Goal: Information Seeking & Learning: Learn about a topic

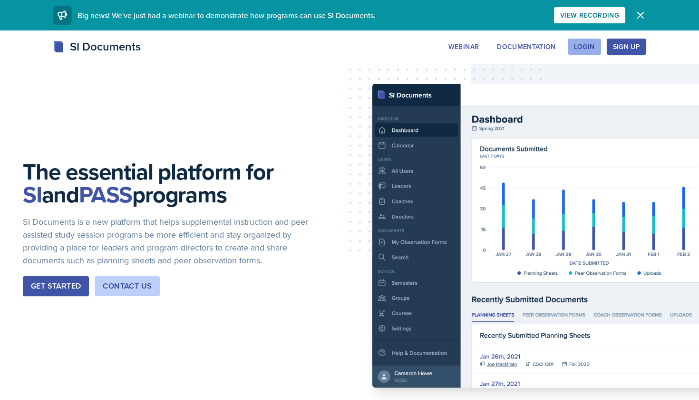
click at [581, 47] on div "Login" at bounding box center [584, 47] width 21 height 8
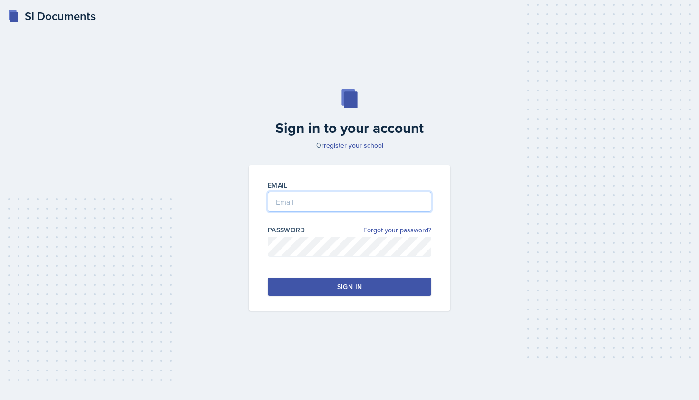
type input "[EMAIL_ADDRESS][DOMAIN_NAME]"
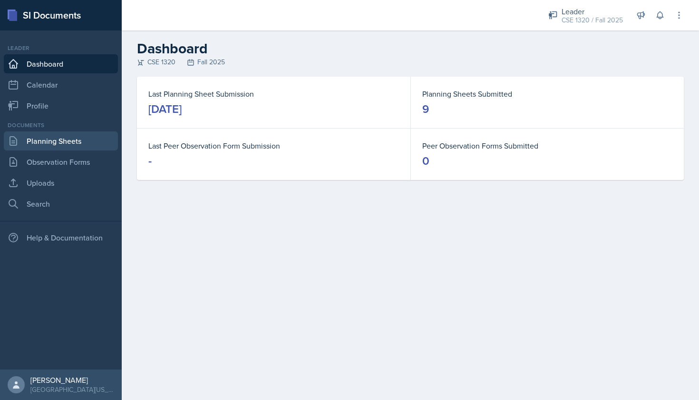
click at [57, 142] on link "Planning Sheets" at bounding box center [61, 140] width 114 height 19
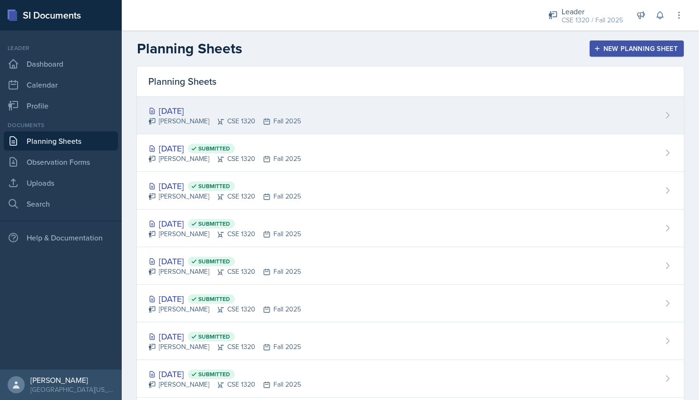
click at [335, 105] on div "[DATE] [PERSON_NAME] CSE 1320 Fall 2025" at bounding box center [410, 116] width 547 height 38
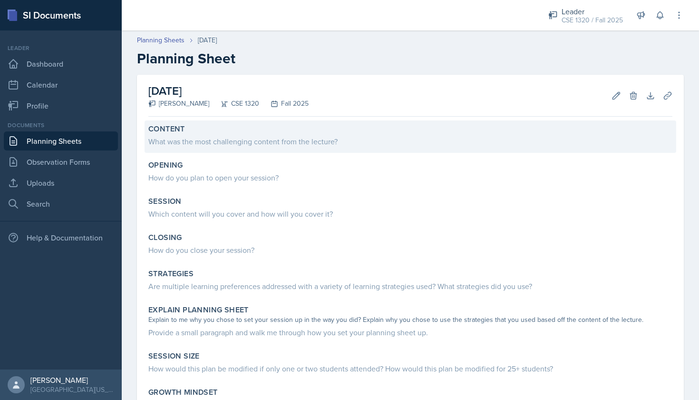
click at [276, 139] on div "What was the most challenging content from the lecture?" at bounding box center [410, 141] width 524 height 11
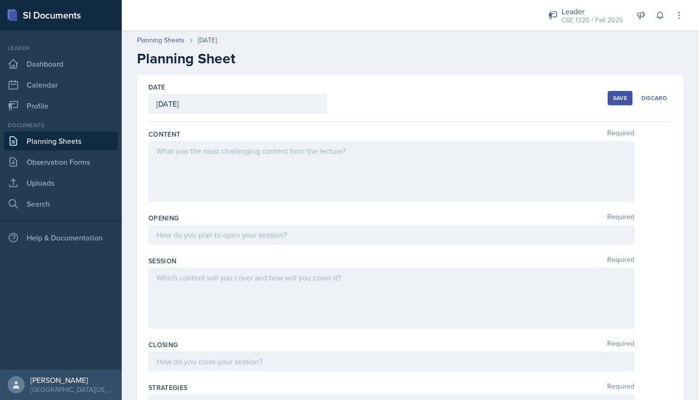
click at [277, 155] on div at bounding box center [391, 171] width 486 height 61
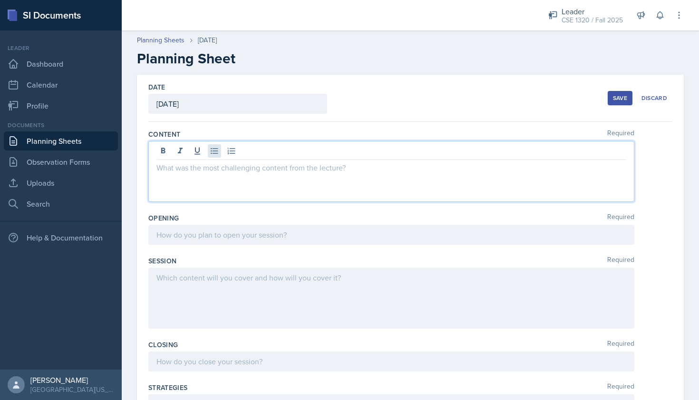
click at [218, 155] on icon at bounding box center [215, 151] width 10 height 10
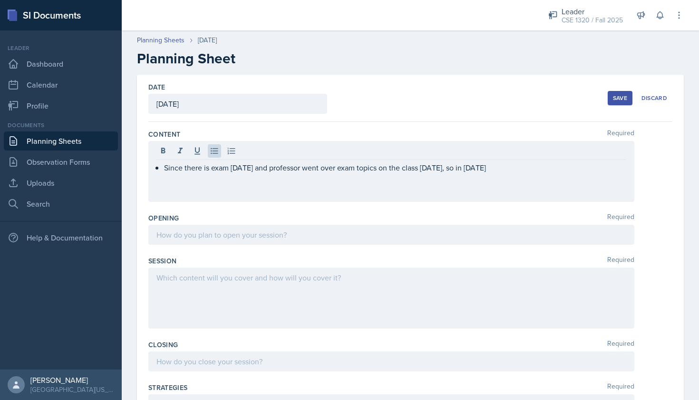
click at [392, 123] on div "Content Required Since there is exam [DATE] and professor went over exam topics…" at bounding box center [410, 392] width 524 height 541
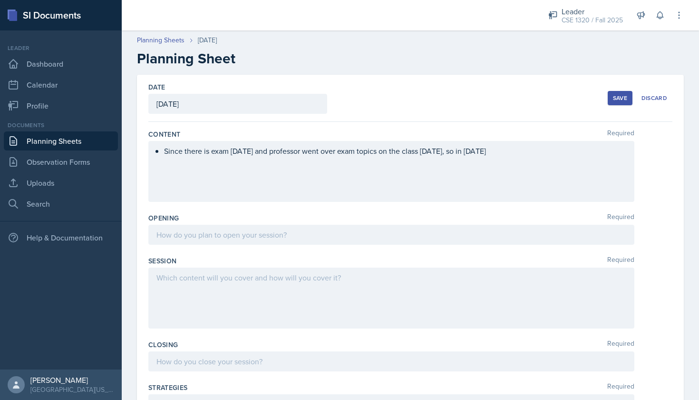
click at [415, 177] on div "Since there is exam [DATE] and professor went over exam topics on the class [DA…" at bounding box center [391, 171] width 486 height 61
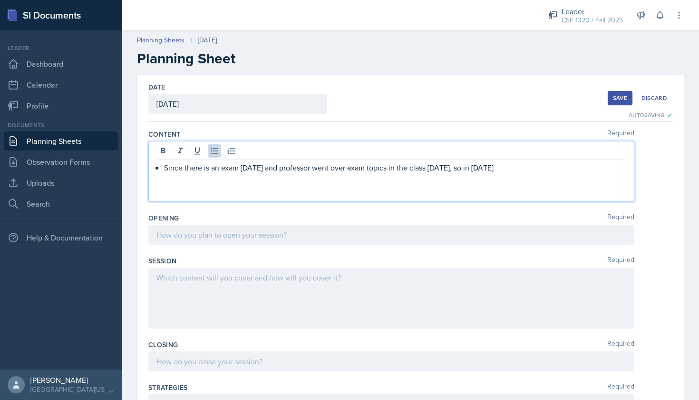
click at [533, 170] on p "Since there is an exam [DATE] and professor went over exam topics in the class …" at bounding box center [395, 167] width 462 height 11
click at [312, 179] on div "Since there is an exam [DATE] and the professor covered exam topics in class [D…" at bounding box center [391, 171] width 486 height 61
click at [618, 170] on p "Since there is an exam [DATE] and the professor covered exam topics in class [D…" at bounding box center [395, 167] width 462 height 11
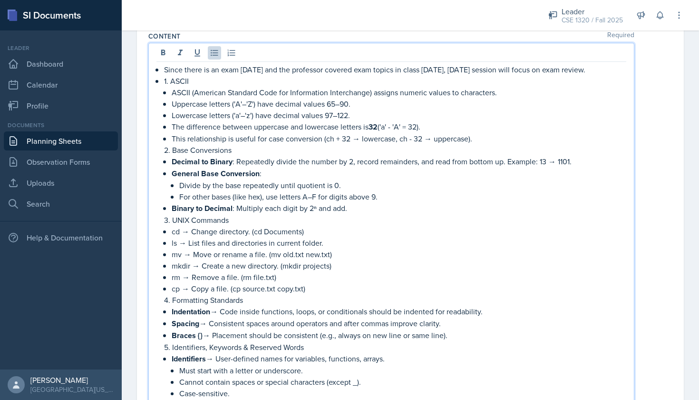
scroll to position [102, 0]
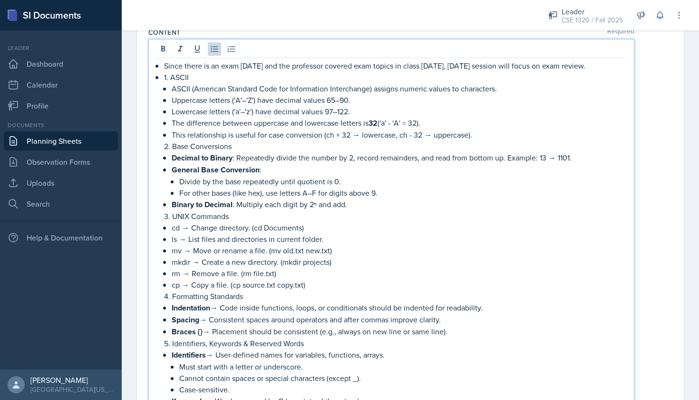
click at [164, 78] on p "1. ASCII" at bounding box center [395, 76] width 462 height 11
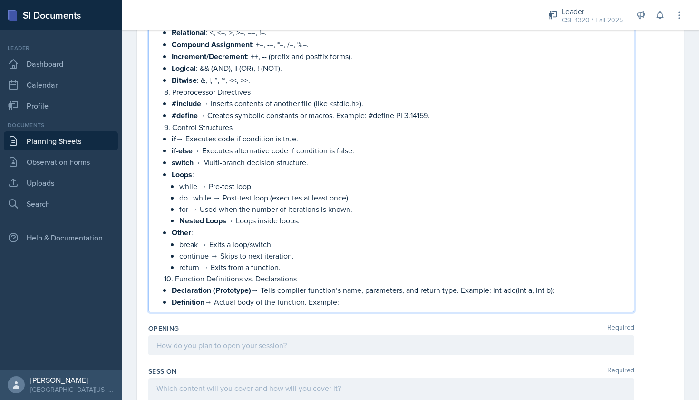
scroll to position [685, 0]
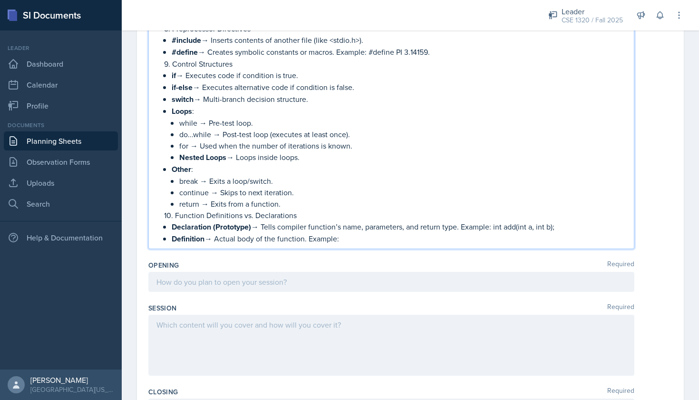
click at [349, 237] on p "Definition → Actual body of the function. Example:" at bounding box center [399, 239] width 455 height 12
click at [307, 239] on p "Definition → Actual body of the function. Example:" at bounding box center [399, 239] width 455 height 12
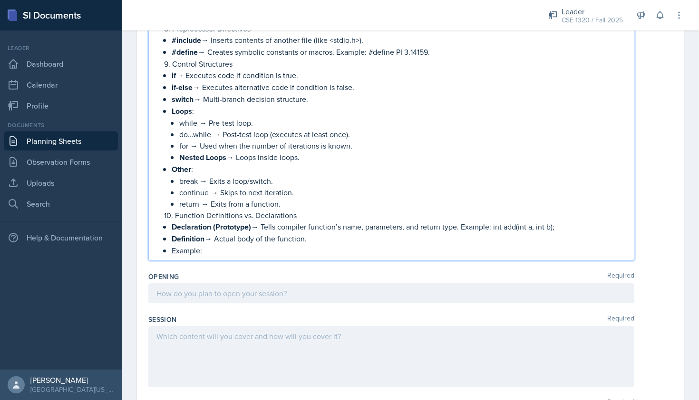
click at [207, 254] on p "Example:" at bounding box center [399, 250] width 455 height 11
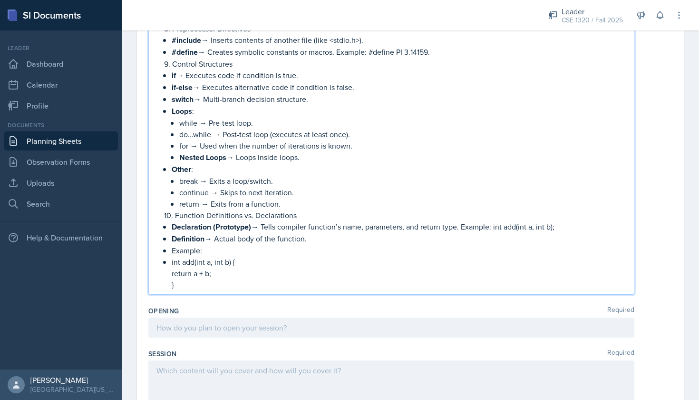
click at [172, 265] on p "int add(int a, int b) {" at bounding box center [399, 261] width 455 height 11
click at [186, 285] on p "}" at bounding box center [399, 284] width 455 height 11
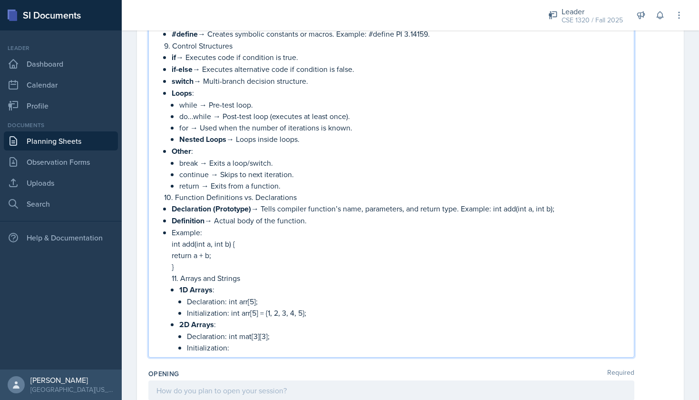
scroll to position [703, 0]
click at [236, 345] on p "Initialization:" at bounding box center [407, 346] width 440 height 11
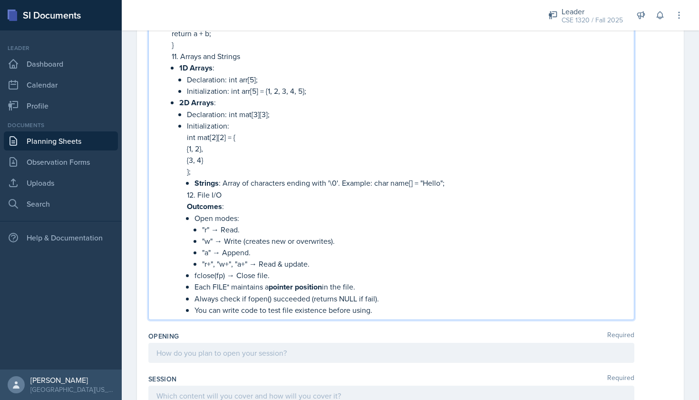
scroll to position [925, 0]
click at [186, 196] on li "2D Arrays : Declaration: int mat[3][3]; Initialization: int mat[2][2] = { {1, 2…" at bounding box center [402, 205] width 447 height 219
click at [185, 184] on li "2D Arrays : Declaration: int mat[3][3]; Initialization: int mat[2][2] = { {1, 2…" at bounding box center [402, 205] width 447 height 219
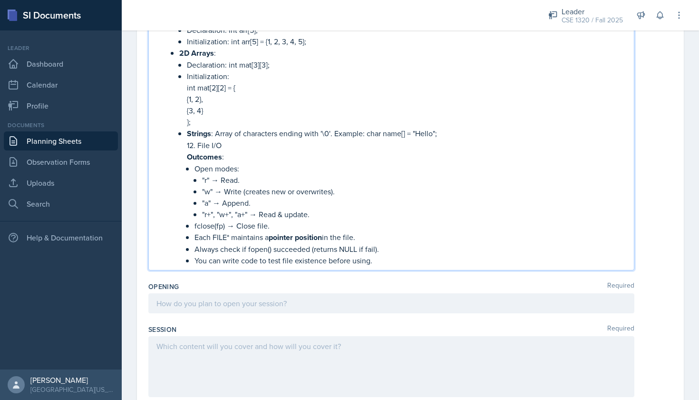
scroll to position [974, 0]
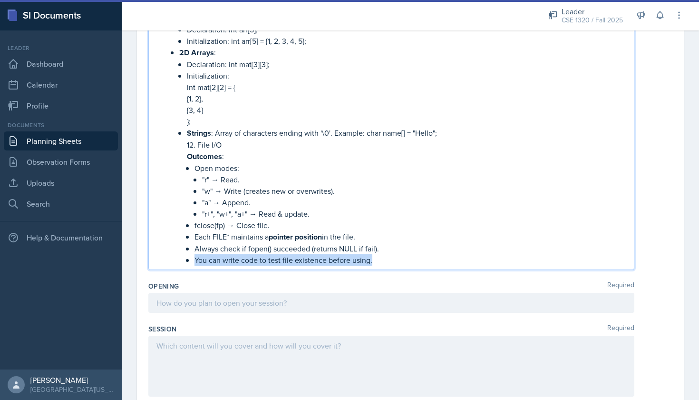
drag, startPoint x: 376, startPoint y: 260, endPoint x: 194, endPoint y: 261, distance: 181.7
click at [194, 261] on li "Strings : Array of characters ending with '\0'. Example: char name[] = "Hello";…" at bounding box center [407, 196] width 440 height 138
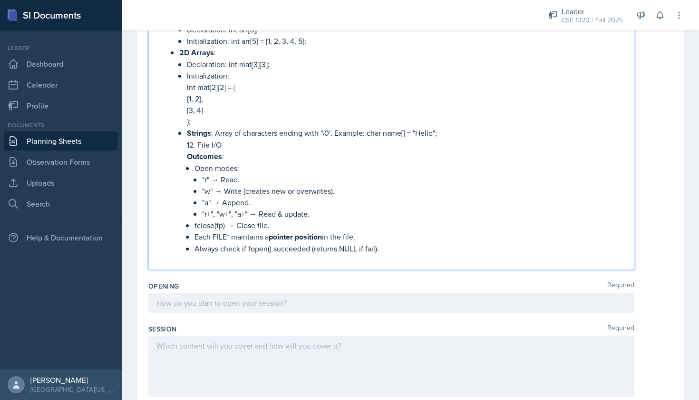
click at [193, 307] on div at bounding box center [391, 303] width 486 height 20
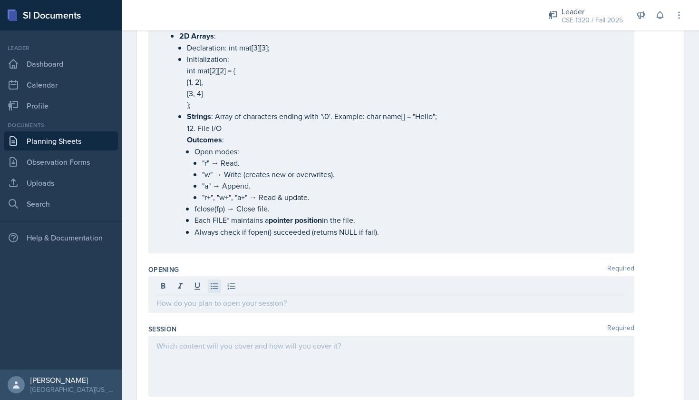
click at [214, 282] on icon at bounding box center [215, 286] width 10 height 10
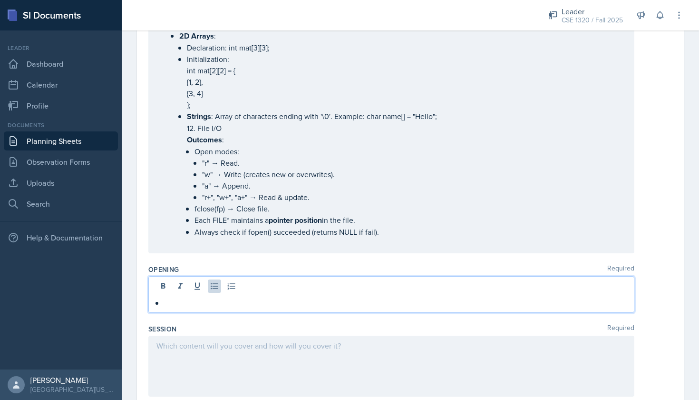
click at [195, 308] on p at bounding box center [395, 302] width 462 height 11
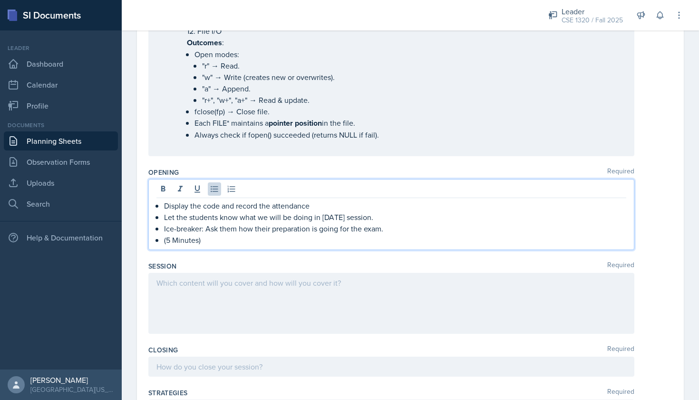
scroll to position [1073, 0]
click at [233, 289] on div at bounding box center [391, 301] width 486 height 61
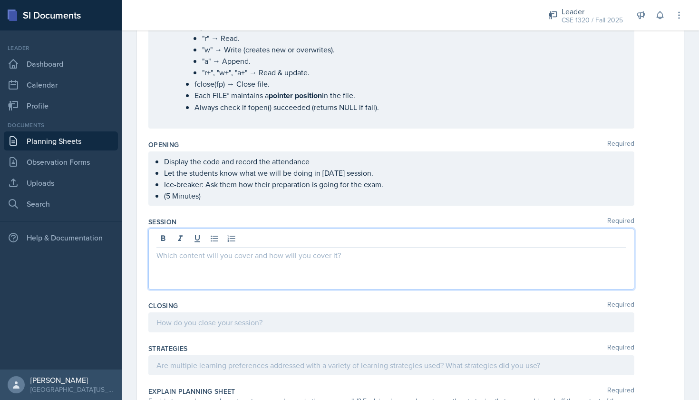
scroll to position [1102, 0]
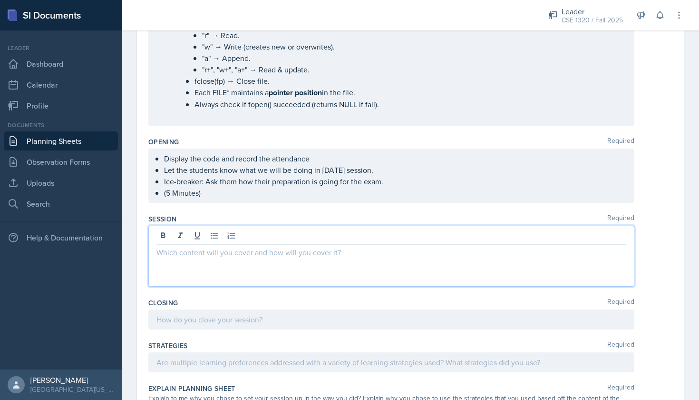
click at [216, 257] on p at bounding box center [392, 251] width 470 height 11
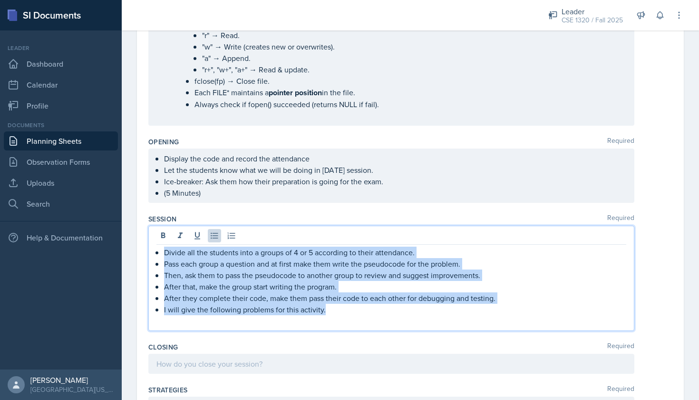
drag, startPoint x: 381, startPoint y: 308, endPoint x: 158, endPoint y: 255, distance: 228.8
click at [164, 255] on ul "Divide all the students into a groups of 4 or 5 according to their attendance. …" at bounding box center [395, 280] width 462 height 69
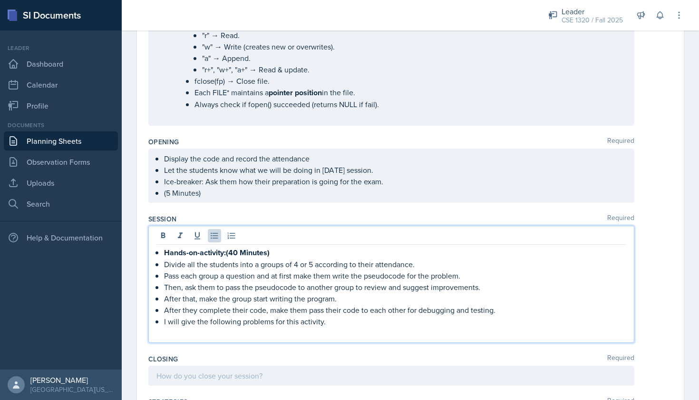
click at [366, 329] on p at bounding box center [392, 332] width 470 height 11
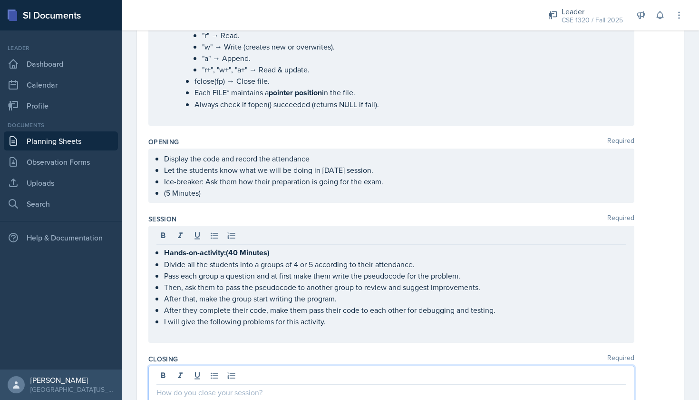
click at [356, 325] on p "I will give the following problems for this activity." at bounding box center [395, 320] width 462 height 11
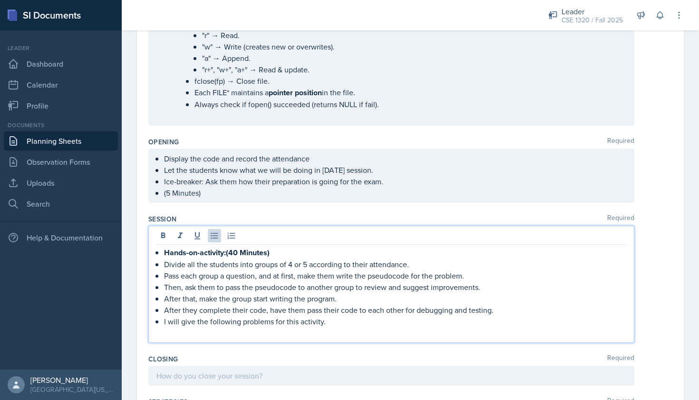
click at [332, 328] on p at bounding box center [392, 332] width 470 height 11
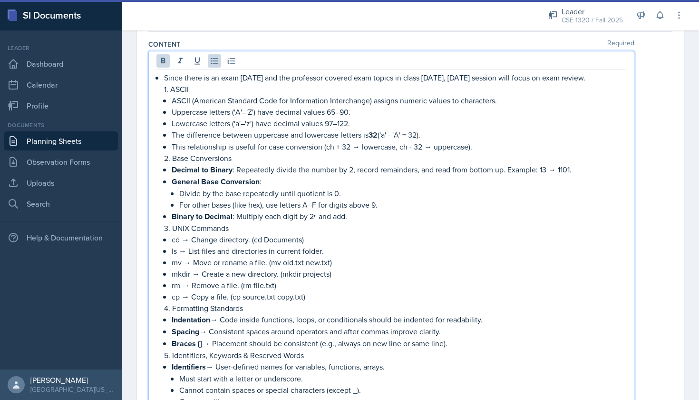
scroll to position [51, 0]
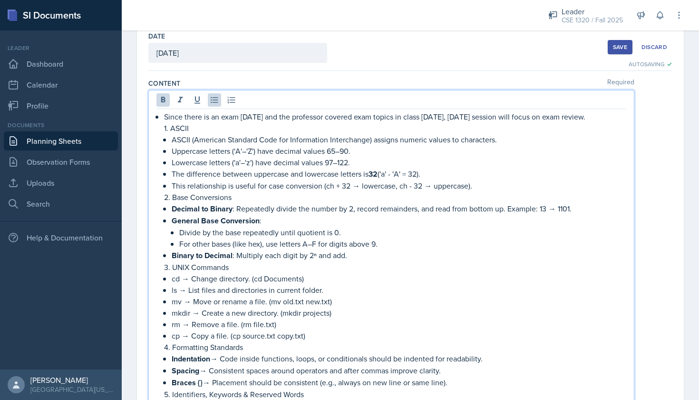
drag, startPoint x: 389, startPoint y: 255, endPoint x: 165, endPoint y: 126, distance: 258.5
copy li "5. LOREM IPSUM (Dolorsit Ametcons Adip eli Seddoeiusmo Temporincid) utlabor etd…"
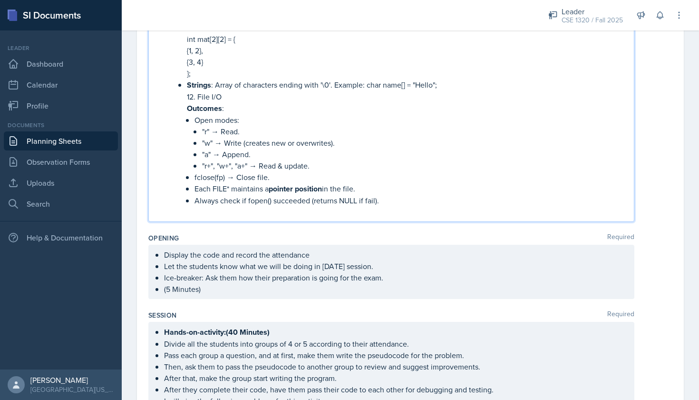
scroll to position [1059, 0]
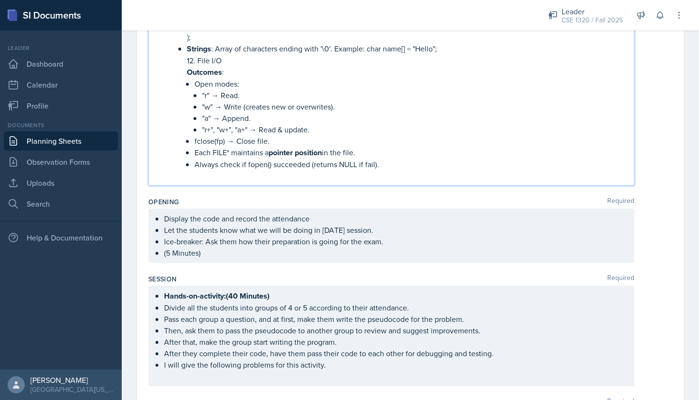
click at [342, 354] on ul "Hands-on-activity:(40 Minutes) Divide all the students into groups of 4 or 5 ac…" at bounding box center [395, 330] width 462 height 80
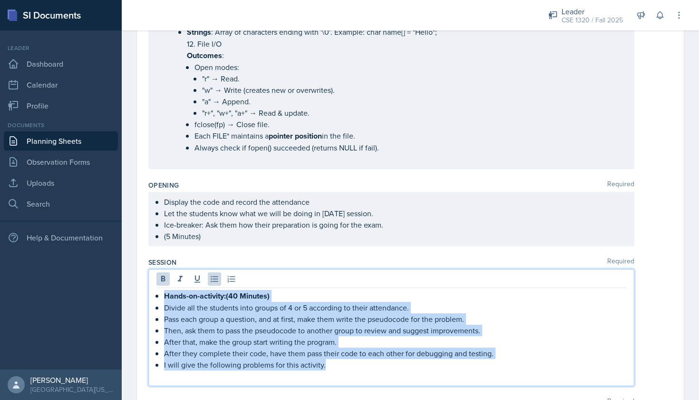
drag, startPoint x: 341, startPoint y: 363, endPoint x: 163, endPoint y: 297, distance: 189.2
click at [163, 297] on div "Hands-on-activity:(40 Minutes) Divide all the students into groups of 4 or 5 ac…" at bounding box center [392, 336] width 470 height 92
copy ul "Hands-on-activity:(40 Minutes) Divide all the students into groups of 4 or 5 ac…"
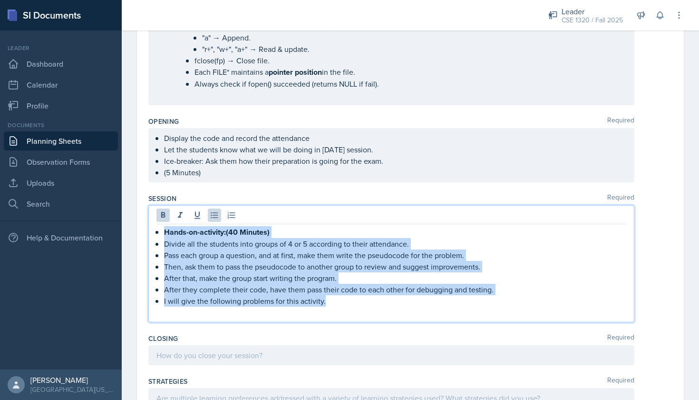
scroll to position [1238, 0]
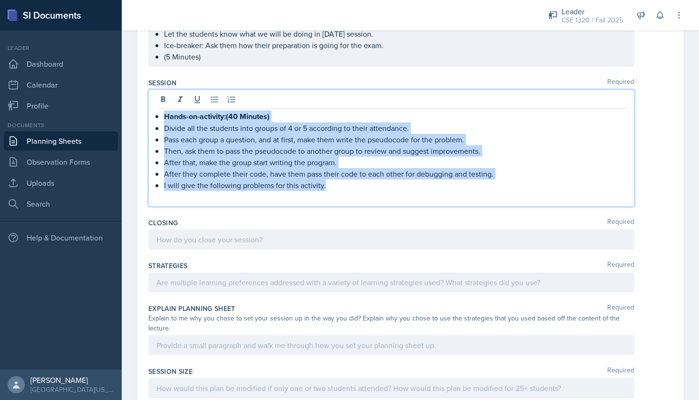
click at [346, 191] on p at bounding box center [392, 196] width 470 height 11
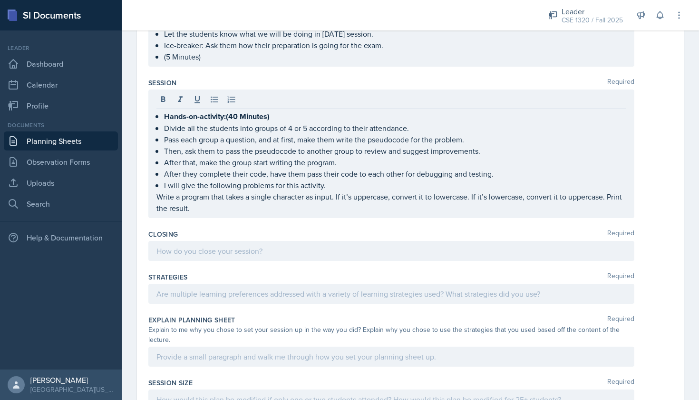
click at [156, 197] on div "Hands-on-activity:(40 Minutes) Divide all the students into groups of 4 or 5 ac…" at bounding box center [391, 153] width 486 height 128
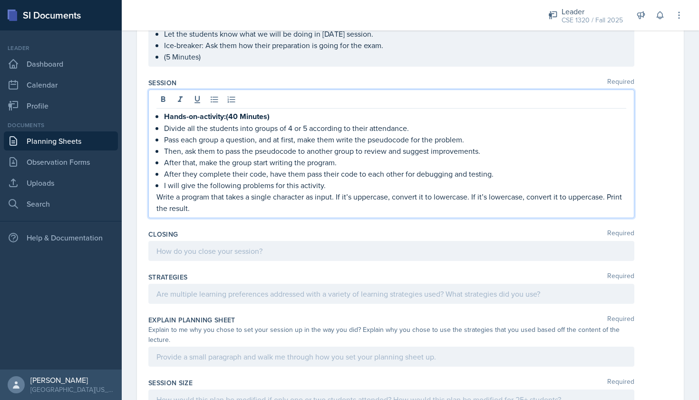
click at [157, 194] on p "Write a program that takes a single character as input. If it’s uppercase, conv…" at bounding box center [392, 202] width 470 height 23
click at [217, 207] on p "Write a program that takes a single character as input. If it’s uppercase, conv…" at bounding box center [395, 202] width 462 height 23
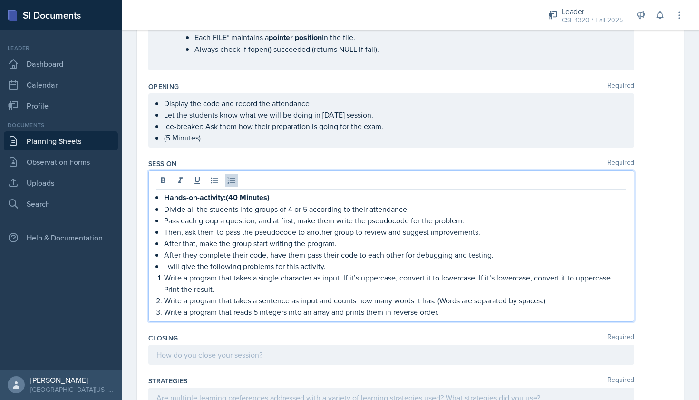
scroll to position [1201, 0]
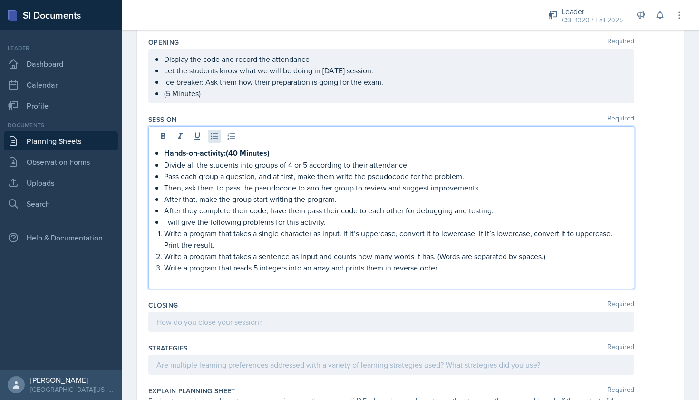
click at [216, 137] on icon at bounding box center [215, 136] width 10 height 10
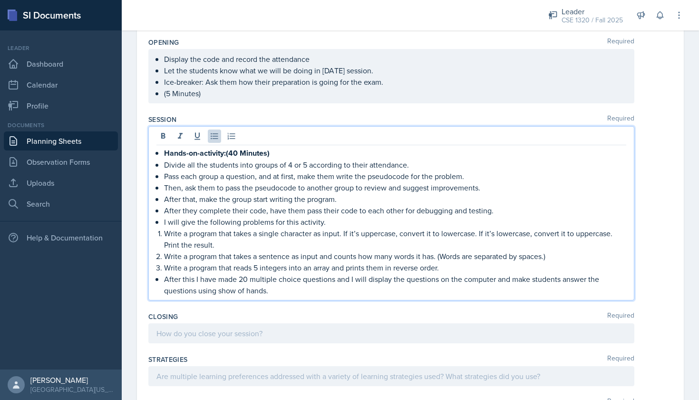
drag, startPoint x: 275, startPoint y: 294, endPoint x: 163, endPoint y: 283, distance: 112.3
click at [163, 283] on div "Hands-on-activity:(40 Minutes) Divide all the students into groups of 4 or 5 ac…" at bounding box center [392, 221] width 470 height 149
copy p "After this I have made 20 multiple choice questions and I will display the ques…"
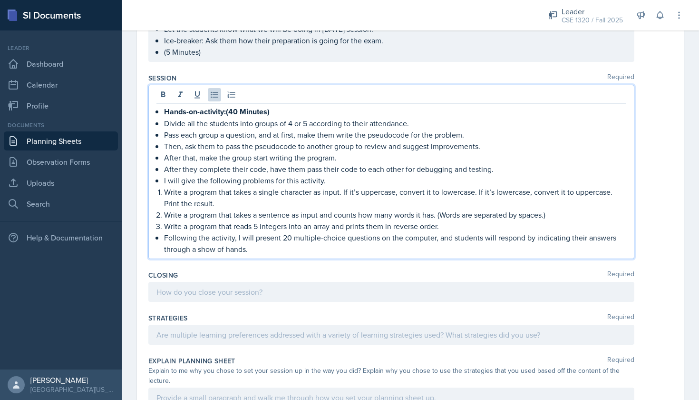
scroll to position [1246, 0]
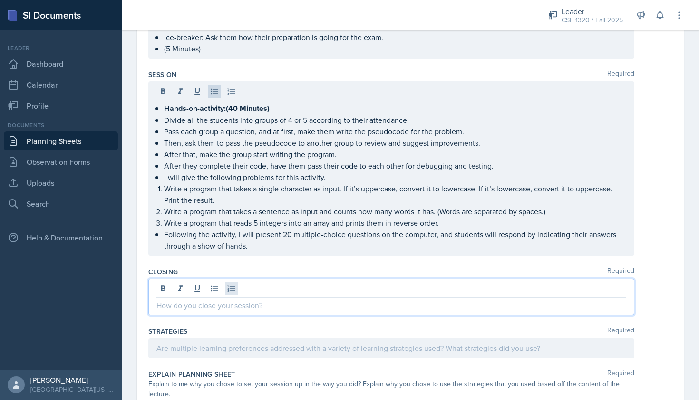
click at [236, 283] on div at bounding box center [391, 296] width 486 height 37
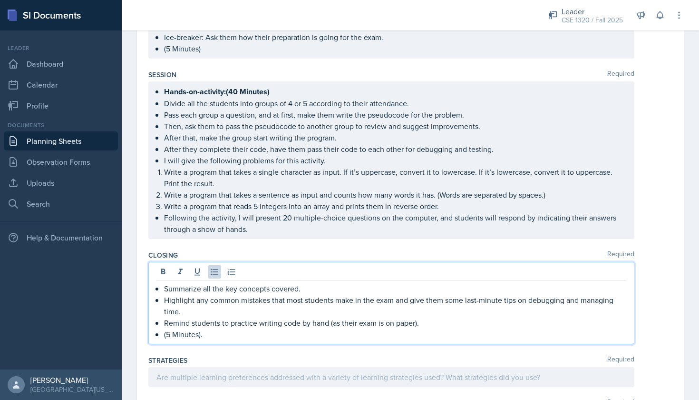
click at [421, 324] on p "Remind students to practice writing code by hand (as their exam is on paper)." at bounding box center [395, 322] width 462 height 11
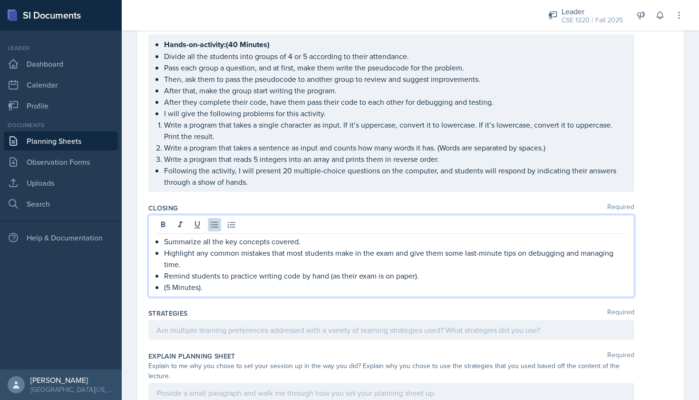
scroll to position [1326, 0]
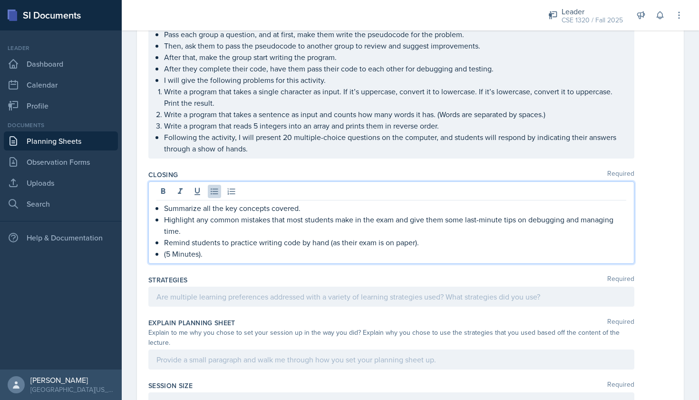
click at [401, 298] on div at bounding box center [391, 296] width 486 height 20
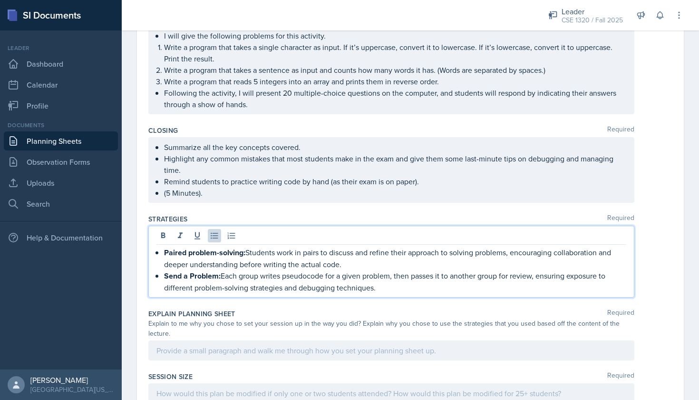
scroll to position [1382, 0]
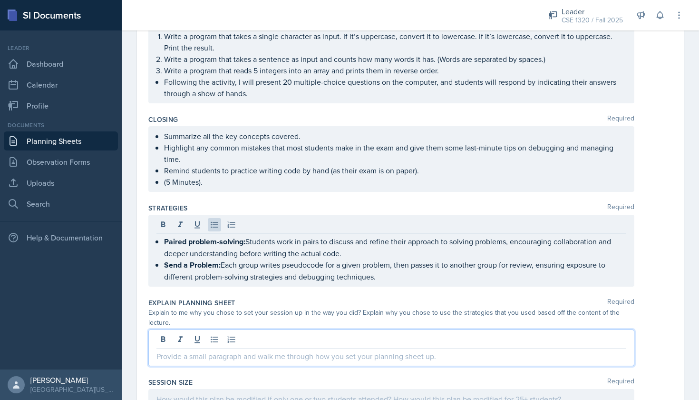
click at [343, 329] on div at bounding box center [391, 347] width 486 height 37
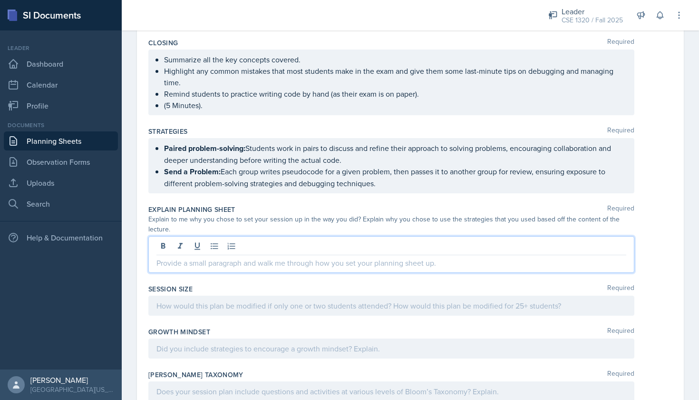
scroll to position [1462, 0]
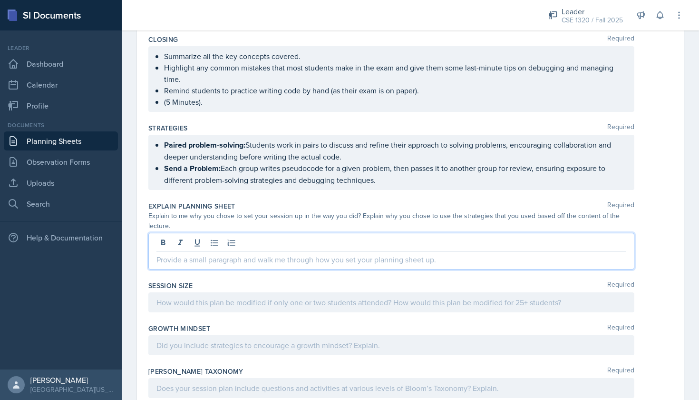
click at [222, 297] on div at bounding box center [391, 302] width 486 height 20
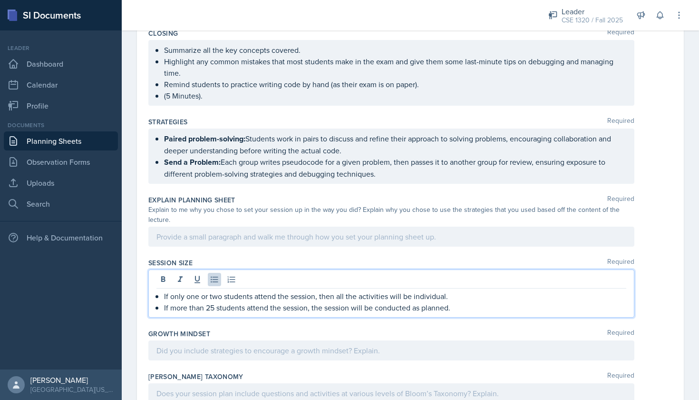
scroll to position [1469, 0]
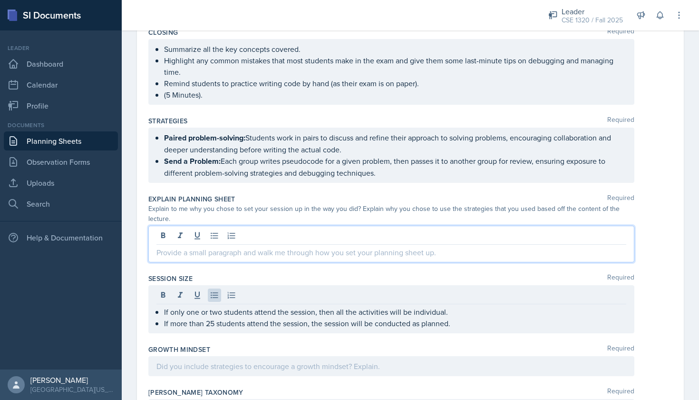
click at [344, 228] on div at bounding box center [391, 244] width 486 height 37
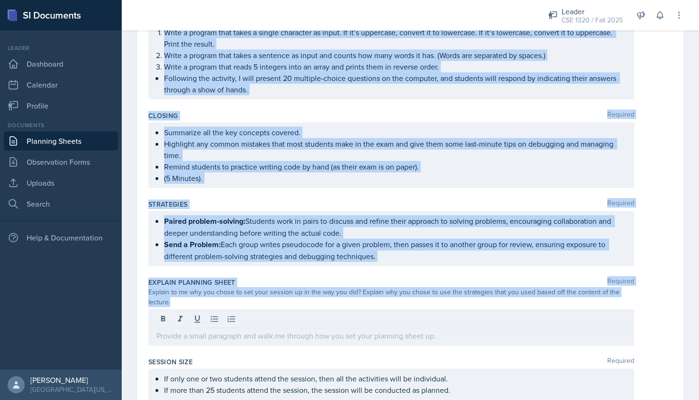
scroll to position [1397, 0]
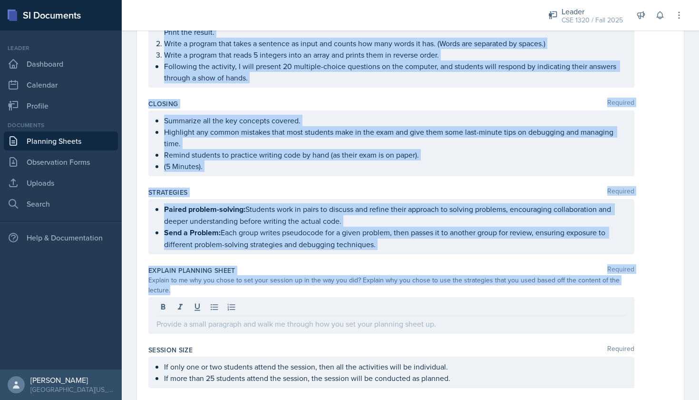
drag, startPoint x: 154, startPoint y: 151, endPoint x: 306, endPoint y: 325, distance: 231.0
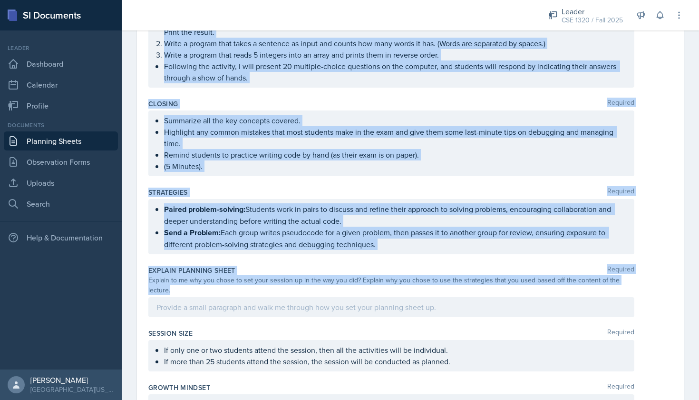
copy div "Lorem ipsum do si amet co Adipis eli sed doeiusmod tempori utla etdolo ma aliqu…"
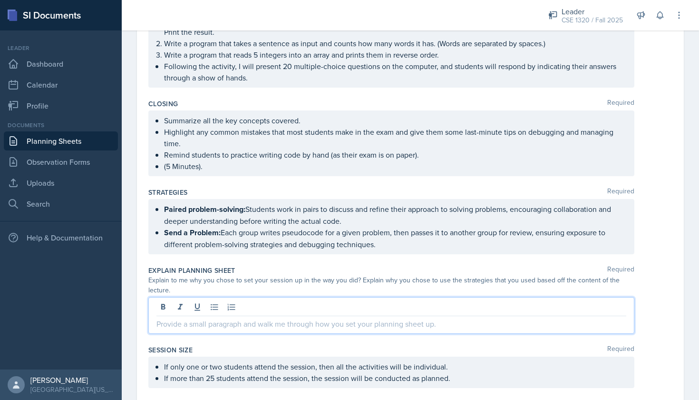
click at [247, 298] on div at bounding box center [391, 315] width 486 height 37
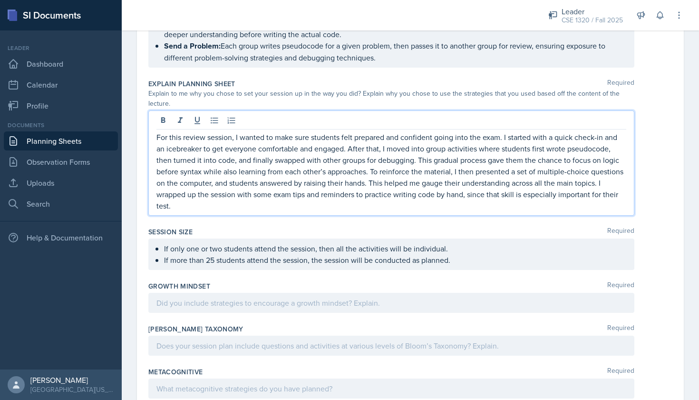
scroll to position [1596, 0]
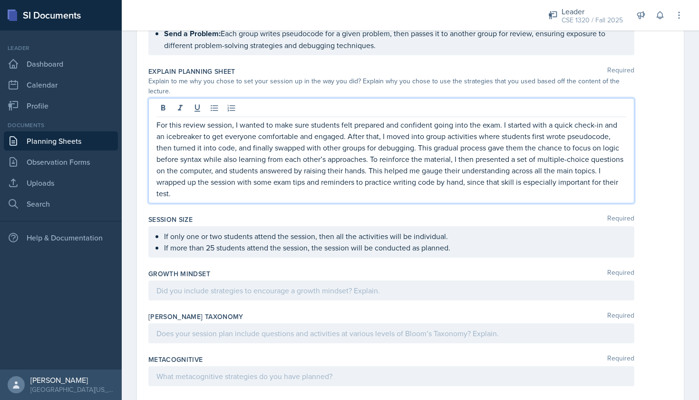
click at [324, 283] on div at bounding box center [391, 290] width 486 height 20
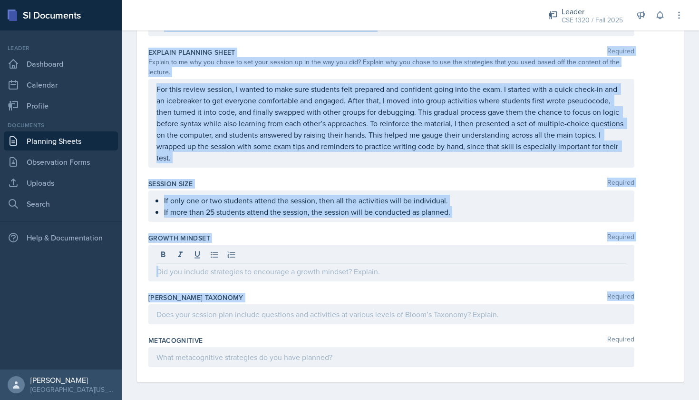
scroll to position [1610, 0]
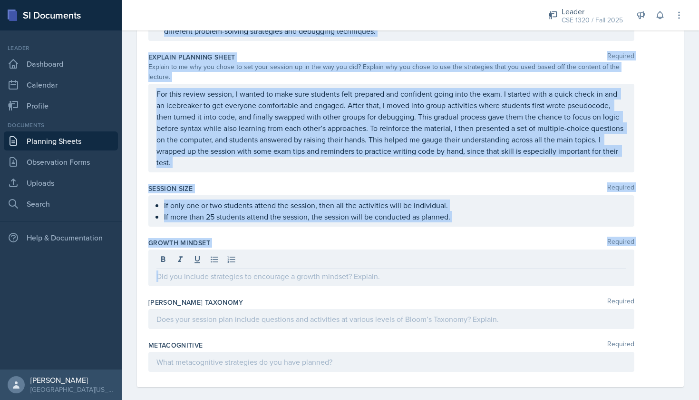
drag, startPoint x: 146, startPoint y: 130, endPoint x: 404, endPoint y: 276, distance: 296.8
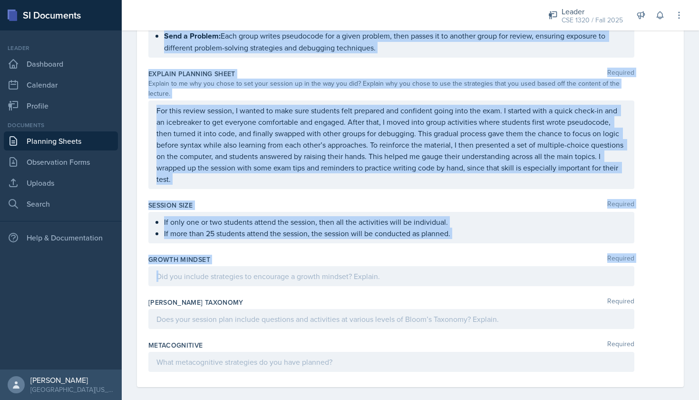
copy div "Loremip Dolorsit Ametc adipi el se doei te Incidi utl etd magnaaliq enimadm ven…"
click at [234, 270] on p at bounding box center [392, 275] width 470 height 11
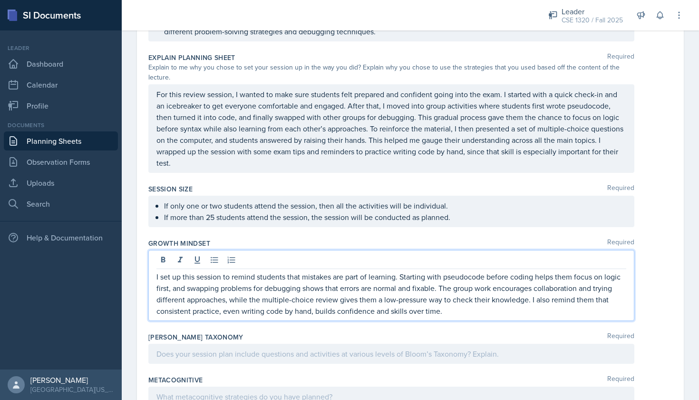
scroll to position [1615, 0]
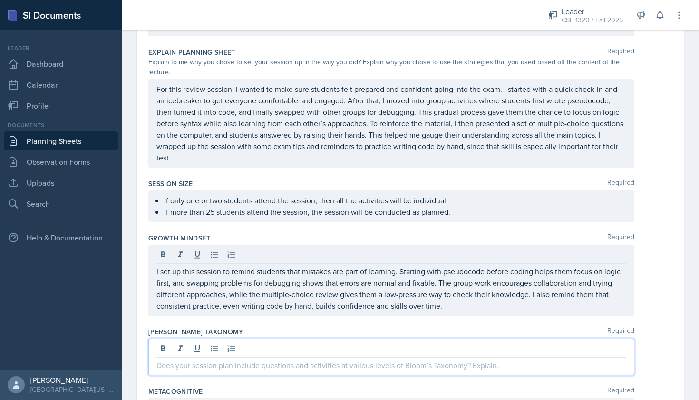
click at [283, 338] on div at bounding box center [391, 356] width 486 height 37
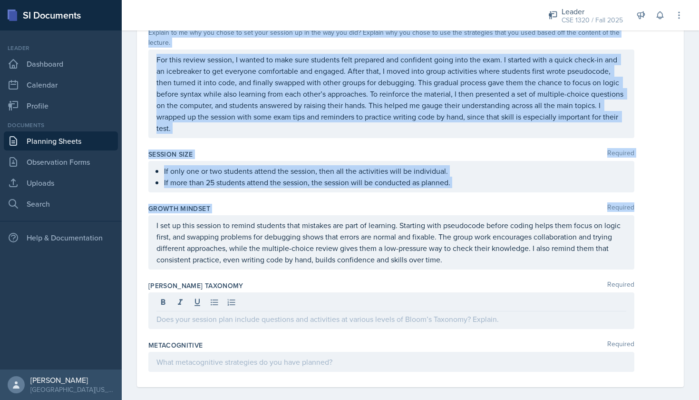
scroll to position [0, 0]
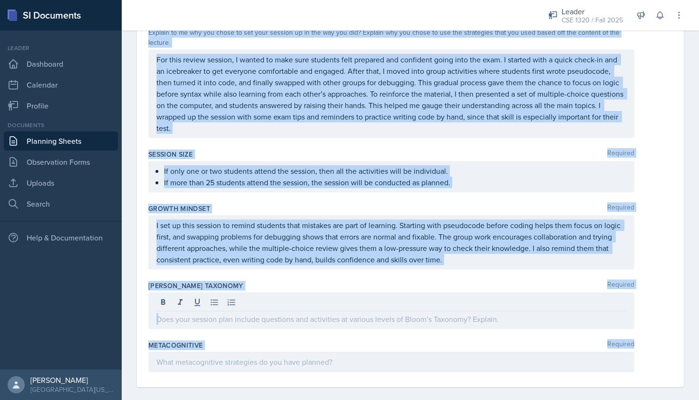
drag, startPoint x: 146, startPoint y: 133, endPoint x: 372, endPoint y: 342, distance: 307.7
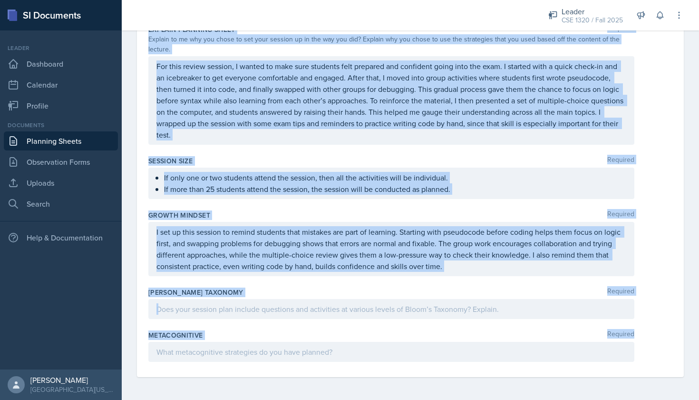
copy div "Loremip Dolorsit Ametc adipi el se doei te Incidi utl etd magnaaliq enimadm ven…"
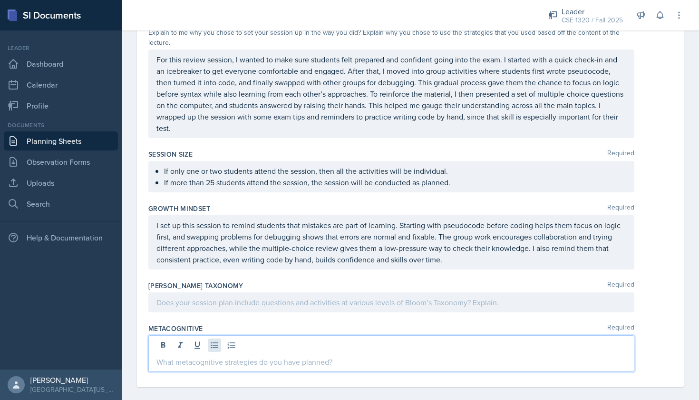
click at [214, 335] on div at bounding box center [391, 353] width 486 height 37
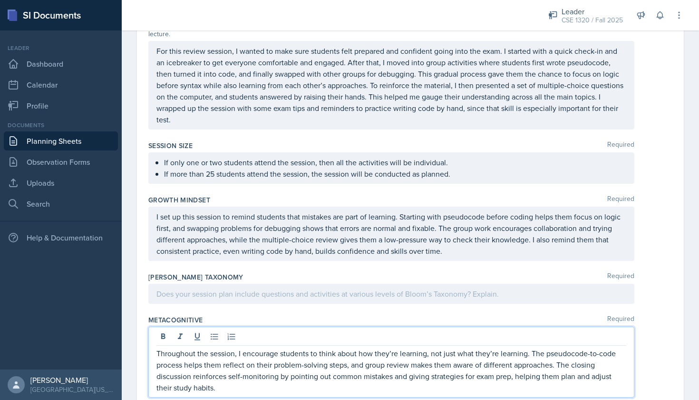
scroll to position [1657, 0]
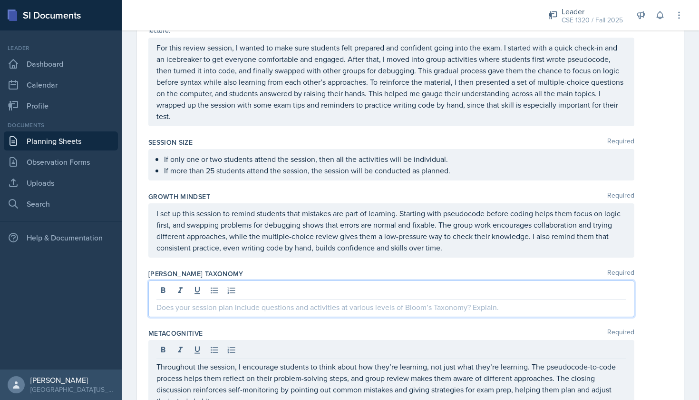
click at [255, 282] on div at bounding box center [391, 298] width 486 height 37
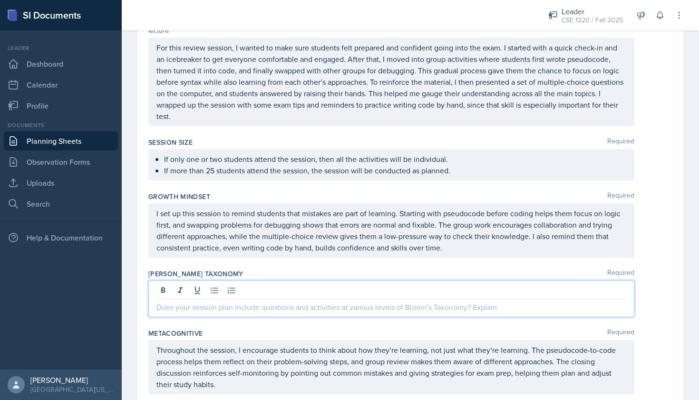
click at [259, 301] on p at bounding box center [392, 306] width 470 height 11
paste div
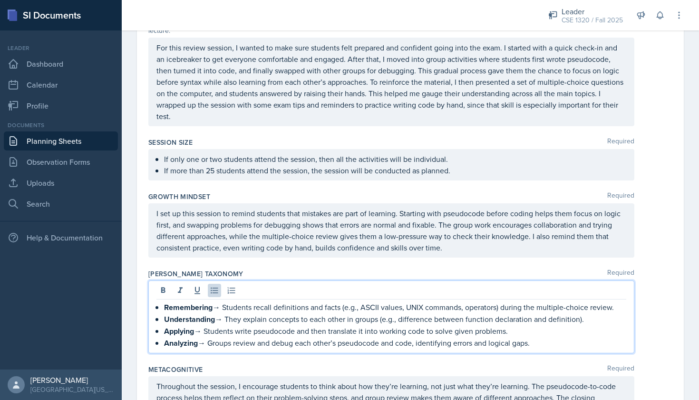
click at [219, 301] on p "Remembering → Students recall definitions and facts (e.g., ASCII values, UNIX c…" at bounding box center [395, 307] width 462 height 12
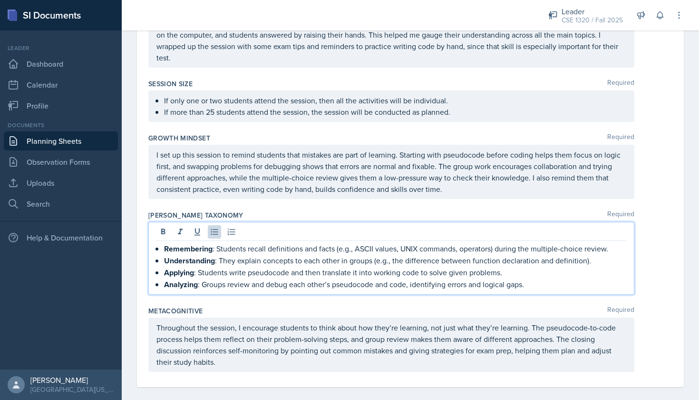
scroll to position [0, 0]
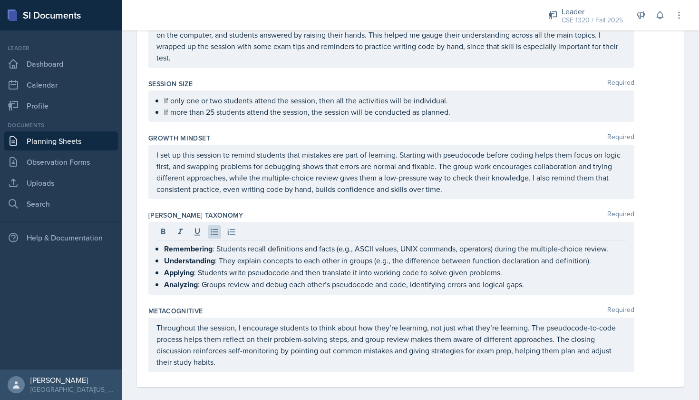
click at [669, 322] on div "Throughout the session, I encourage students to think about how they’re learnin…" at bounding box center [410, 344] width 524 height 54
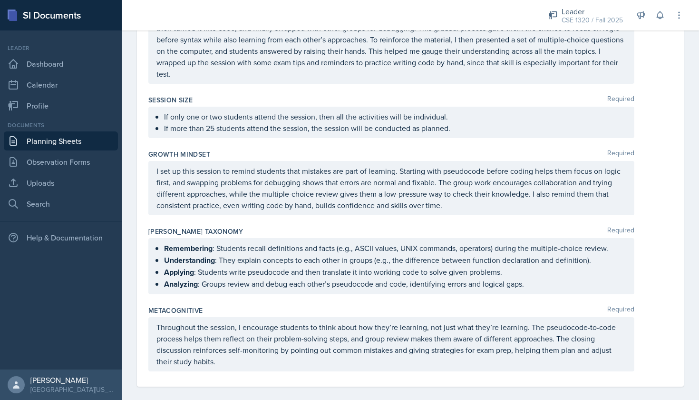
scroll to position [1698, 0]
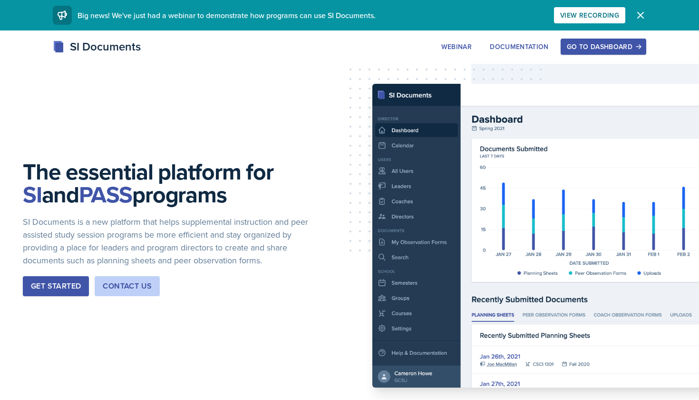
click at [59, 287] on div "Get Started" at bounding box center [56, 285] width 50 height 11
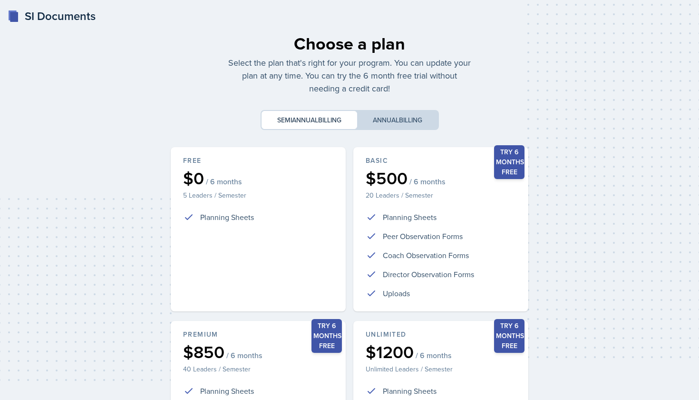
click at [399, 119] on button "Annual billing" at bounding box center [397, 120] width 81 height 18
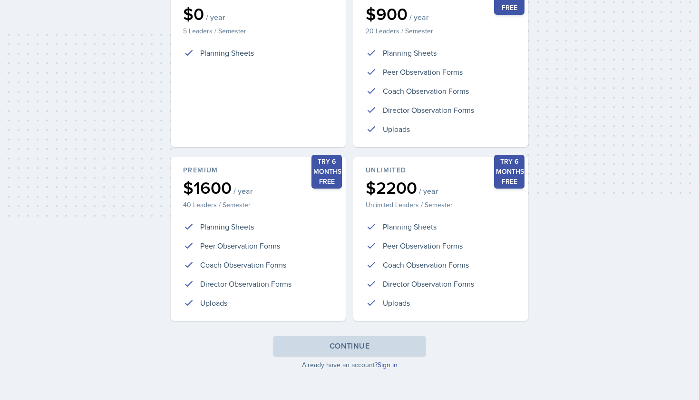
scroll to position [164, 0]
click at [392, 367] on link "Sign in" at bounding box center [388, 365] width 20 height 10
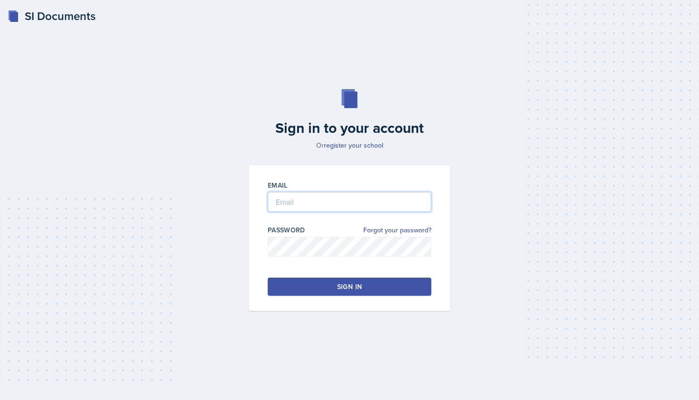
type input "[EMAIL_ADDRESS][DOMAIN_NAME]"
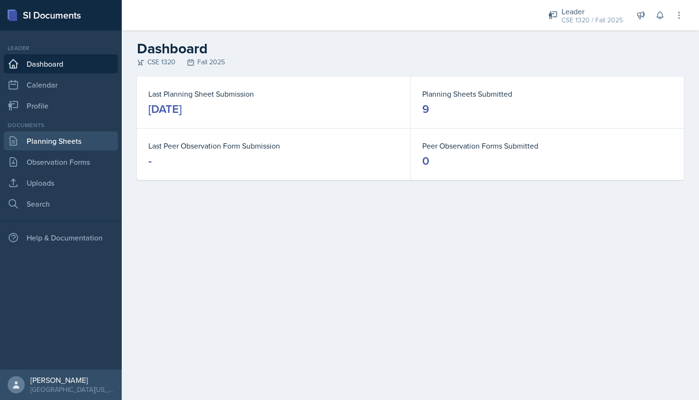
click at [71, 146] on link "Planning Sheets" at bounding box center [61, 140] width 114 height 19
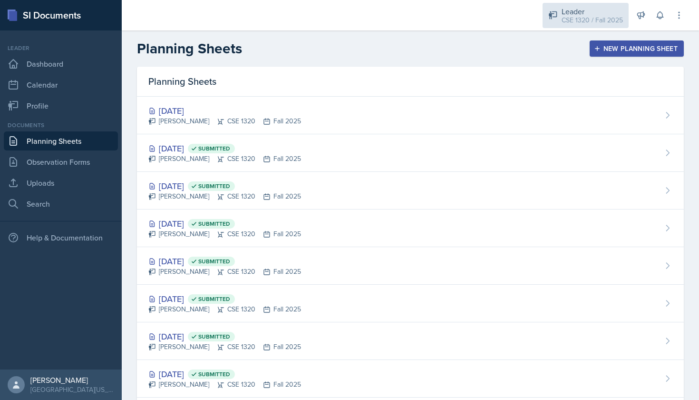
click at [560, 15] on div "Leader CSE 1320 / Fall 2025" at bounding box center [586, 15] width 86 height 25
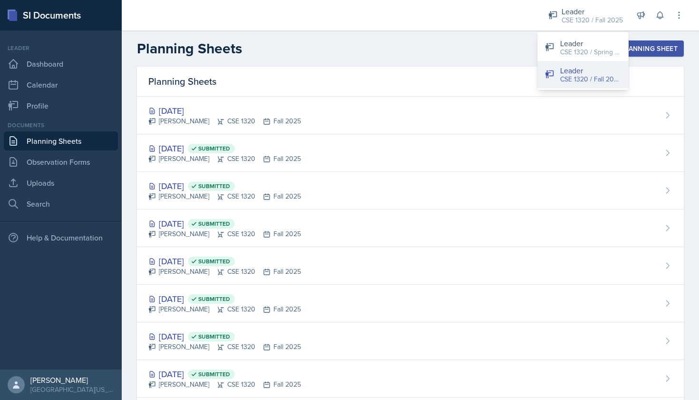
click at [577, 82] on div "CSE 1320 / Fall 2025" at bounding box center [590, 79] width 61 height 10
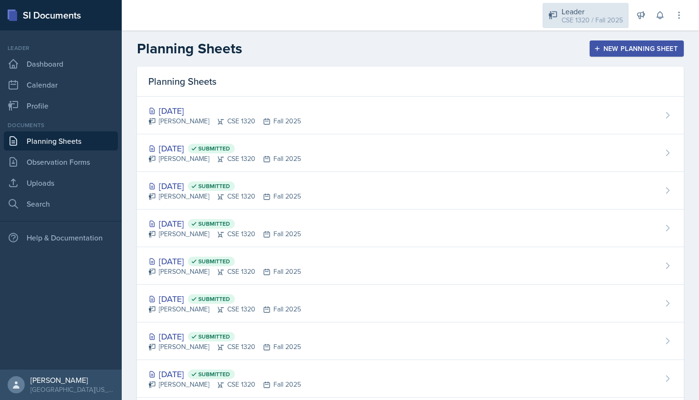
click at [579, 20] on div "CSE 1320 / Fall 2025" at bounding box center [592, 20] width 61 height 10
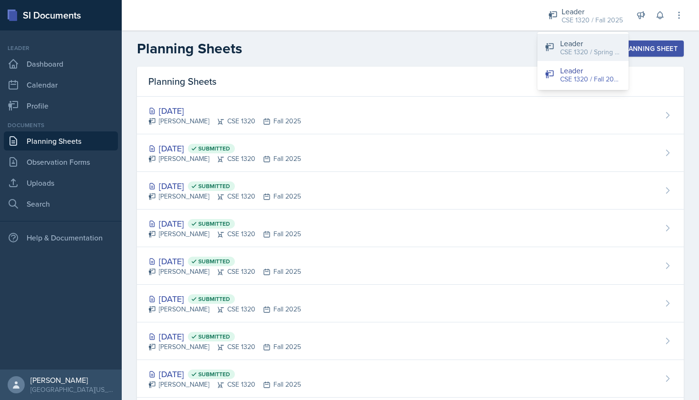
click at [572, 46] on div "Leader" at bounding box center [590, 43] width 61 height 11
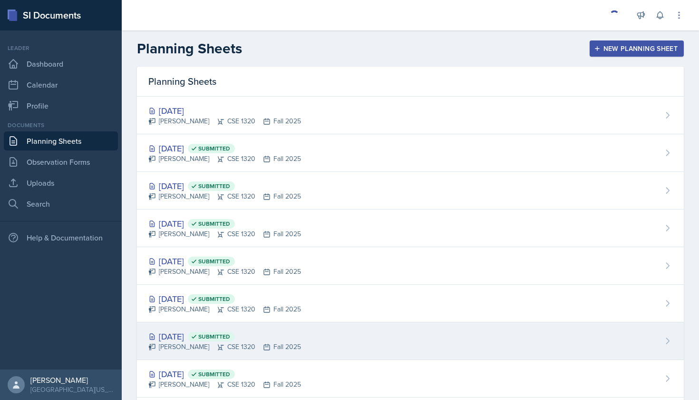
scroll to position [-1, 0]
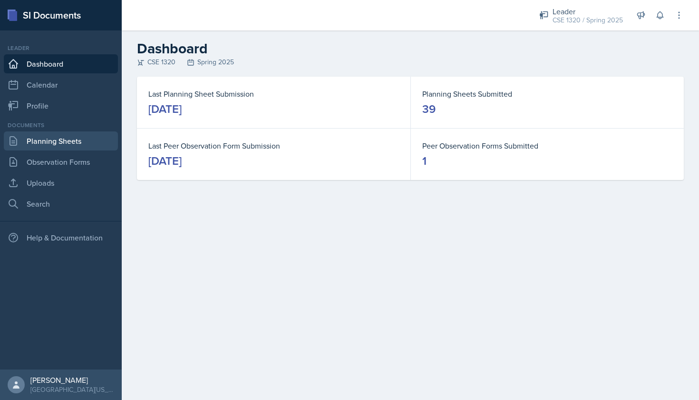
click at [70, 147] on link "Planning Sheets" at bounding box center [61, 140] width 114 height 19
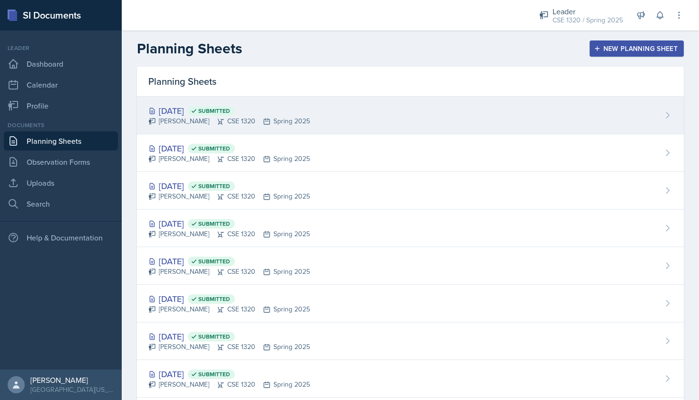
click at [330, 118] on div "Apr 28th, 2025 Submitted Nishan Koirala CSE 1320 Spring 2025" at bounding box center [410, 116] width 547 height 38
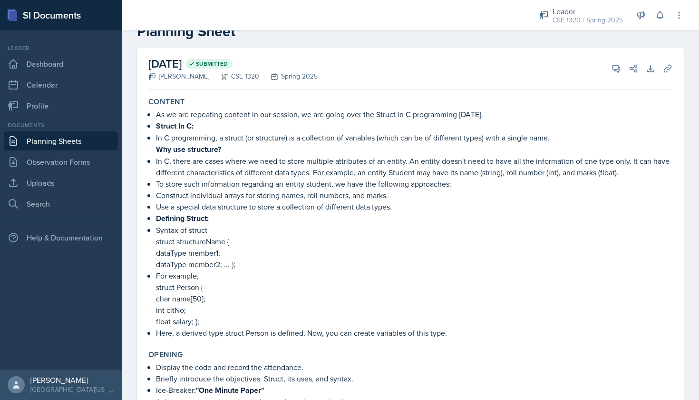
scroll to position [28, 0]
click at [66, 140] on link "Planning Sheets" at bounding box center [61, 140] width 114 height 19
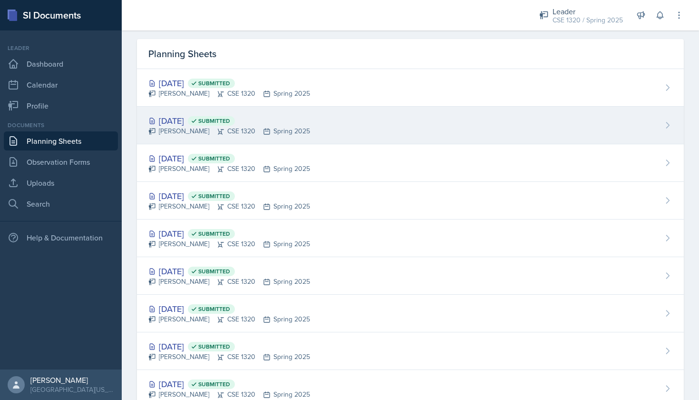
click at [352, 133] on div "Apr 25th, 2025 Submitted Nishan Koirala CSE 1320 Spring 2025" at bounding box center [410, 126] width 547 height 38
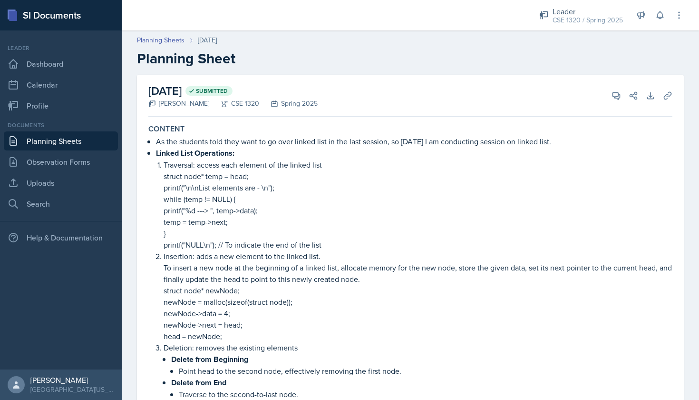
scroll to position [2, 0]
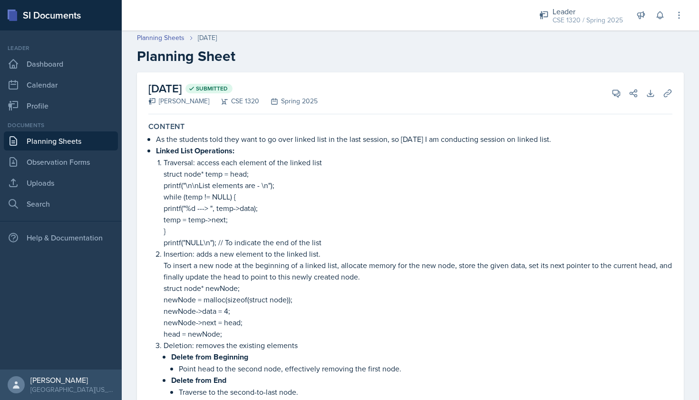
click at [81, 134] on link "Planning Sheets" at bounding box center [61, 140] width 114 height 19
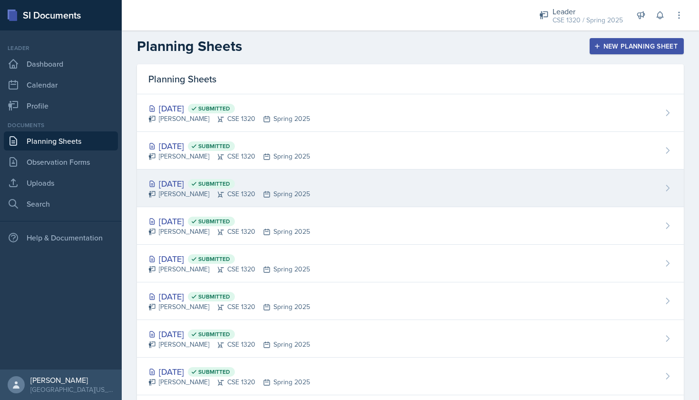
click at [348, 196] on div "Apr 23rd, 2025 Submitted Nishan Koirala CSE 1320 Spring 2025" at bounding box center [410, 188] width 547 height 38
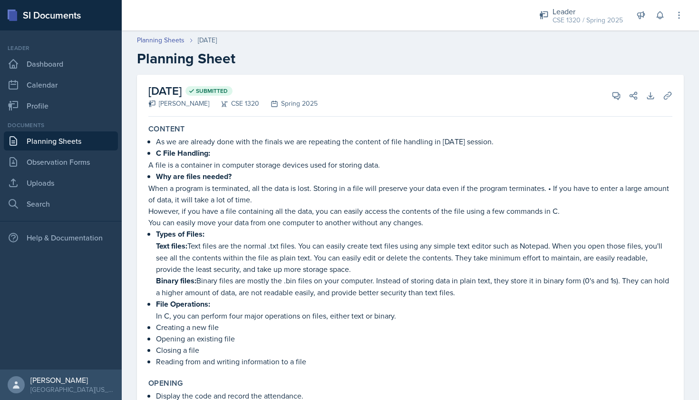
click at [88, 146] on link "Planning Sheets" at bounding box center [61, 140] width 114 height 19
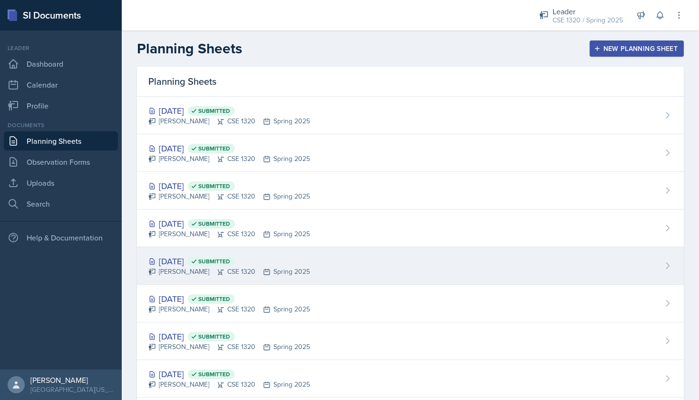
click at [375, 254] on div "Apr 18th, 2025 Submitted Nishan Koirala CSE 1320 Spring 2025" at bounding box center [410, 266] width 547 height 38
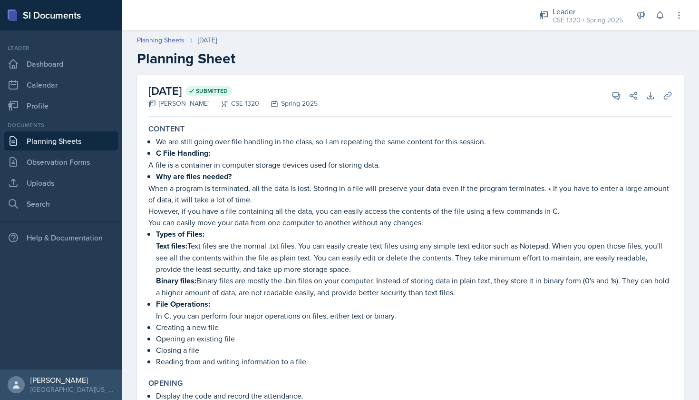
scroll to position [4, 0]
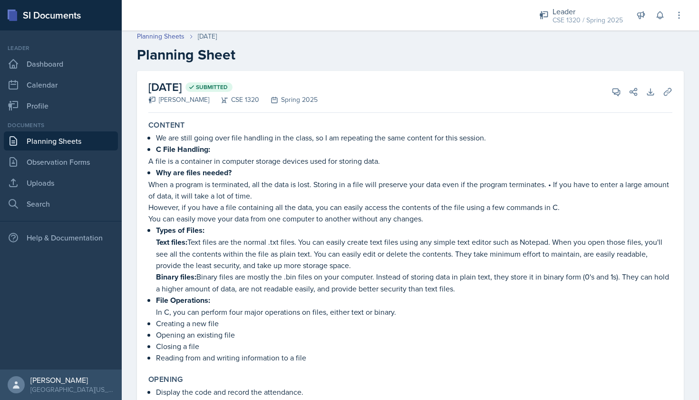
click at [67, 139] on link "Planning Sheets" at bounding box center [61, 140] width 114 height 19
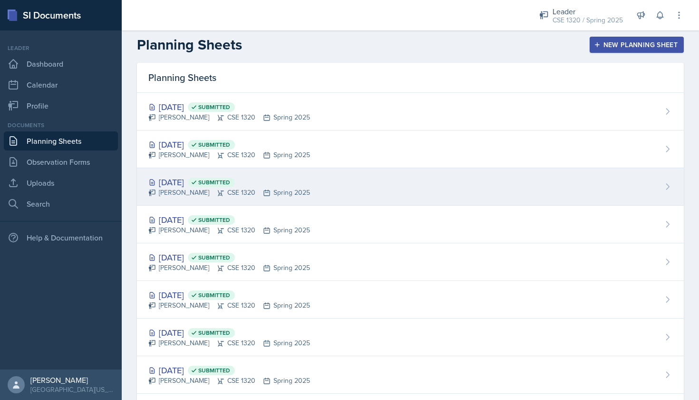
click at [339, 194] on div "Apr 23rd, 2025 Submitted Nishan Koirala CSE 1320 Spring 2025" at bounding box center [410, 187] width 547 height 38
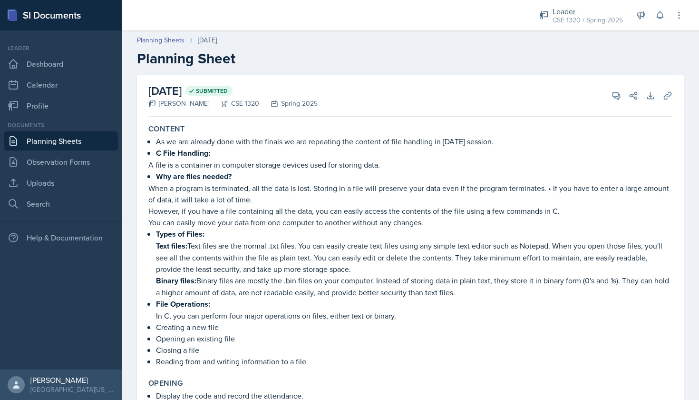
click at [93, 143] on link "Planning Sheets" at bounding box center [61, 140] width 114 height 19
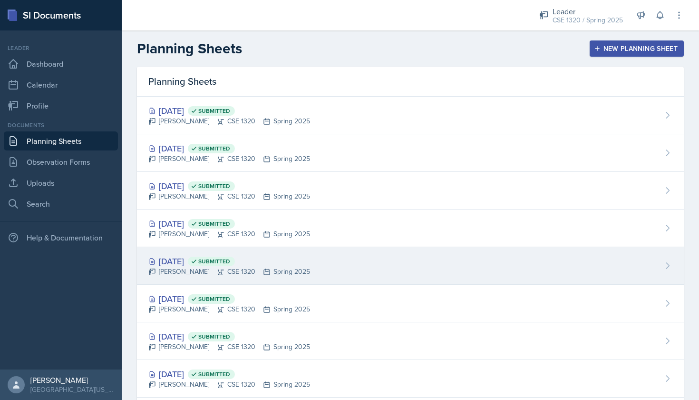
click at [348, 264] on div "Apr 18th, 2025 Submitted Nishan Koirala CSE 1320 Spring 2025" at bounding box center [410, 266] width 547 height 38
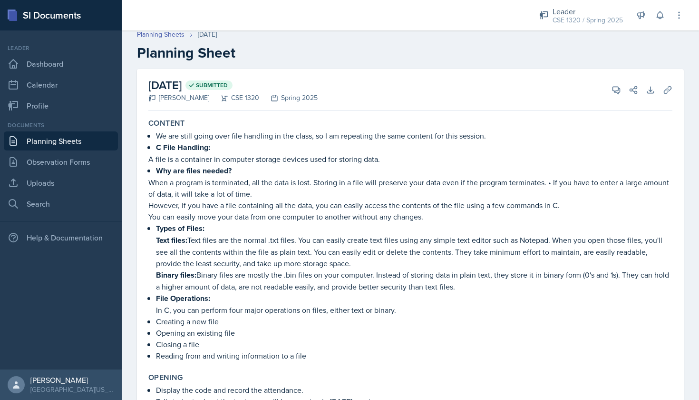
scroll to position [7, 0]
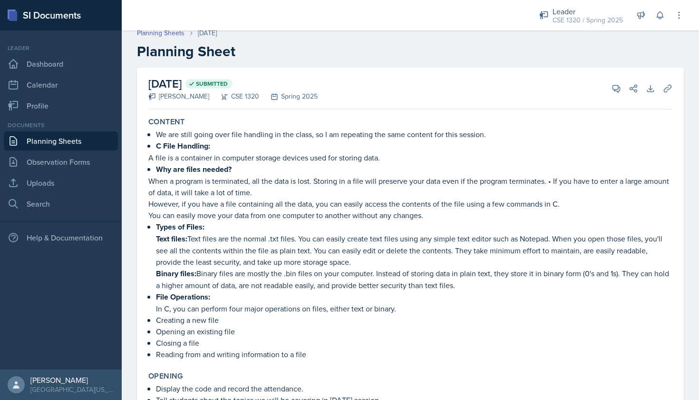
click at [48, 139] on link "Planning Sheets" at bounding box center [61, 140] width 114 height 19
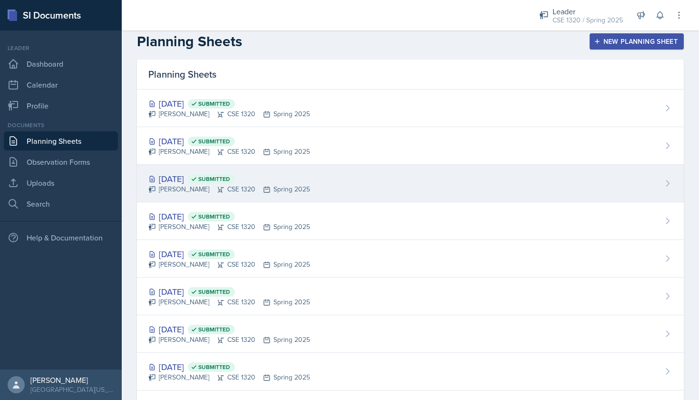
click at [336, 192] on div "Apr 23rd, 2025 Submitted Nishan Koirala CSE 1320 Spring 2025" at bounding box center [410, 184] width 547 height 38
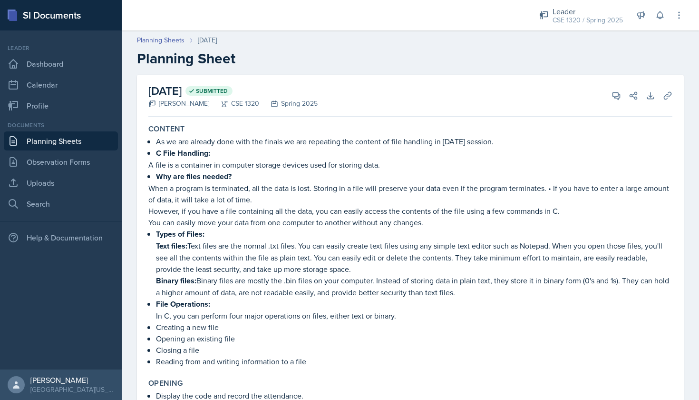
click at [74, 138] on link "Planning Sheets" at bounding box center [61, 140] width 114 height 19
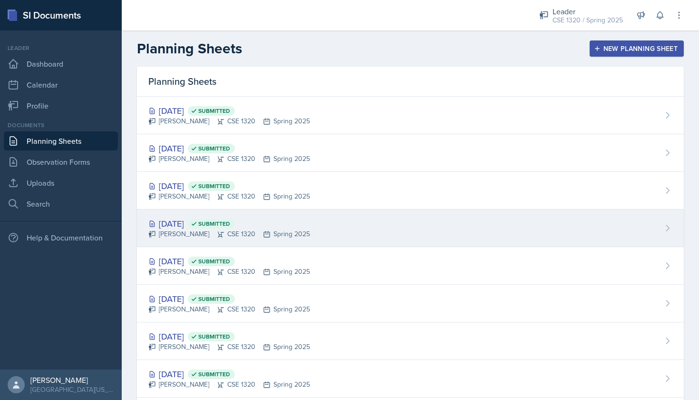
click at [322, 226] on div "Apr 21st, 2025 Submitted Nishan Koirala CSE 1320 Spring 2025" at bounding box center [410, 228] width 547 height 38
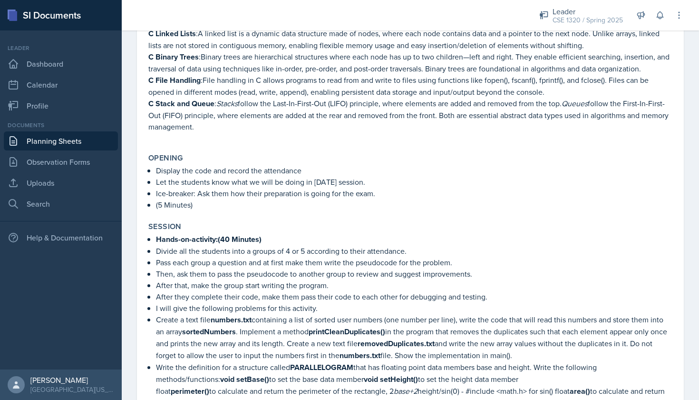
scroll to position [314, 0]
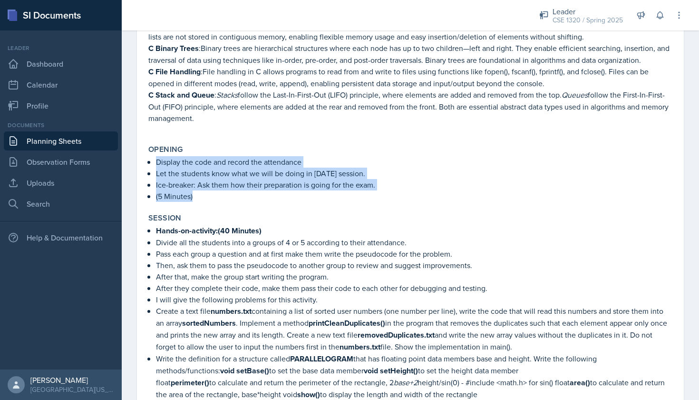
drag, startPoint x: 195, startPoint y: 203, endPoint x: 147, endPoint y: 160, distance: 64.0
click at [147, 160] on div "Opening Display the code and record the attendance Let the students know what w…" at bounding box center [411, 173] width 532 height 65
copy ul "Display the code and record the attendance Let the students know what we will b…"
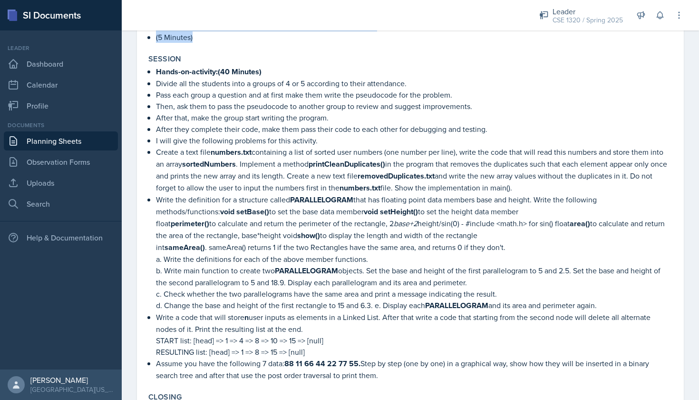
scroll to position [467, 0]
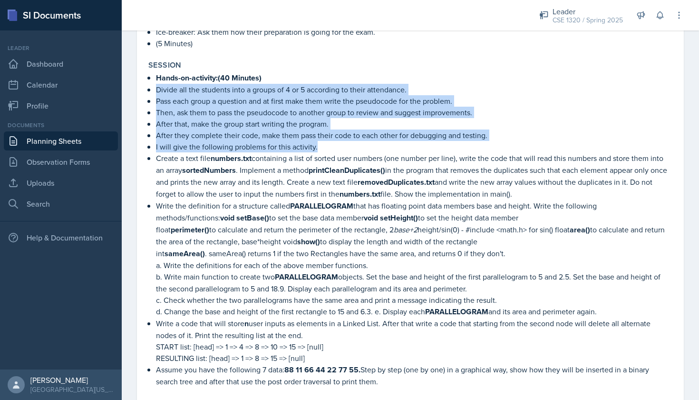
drag, startPoint x: 315, startPoint y: 145, endPoint x: 144, endPoint y: 88, distance: 179.9
click at [144, 88] on div "April 21st, 2025 Submitted Nishan Koirala CSE 1320 Spring 2025 View Comments Co…" at bounding box center [410, 267] width 547 height 1319
copy ul "Divide all the students into a groups of 4 or 5 according to their attendance. …"
click at [317, 151] on p "I will give the following problems for this activity." at bounding box center [414, 146] width 517 height 11
drag, startPoint x: 317, startPoint y: 151, endPoint x: 154, endPoint y: 79, distance: 178.7
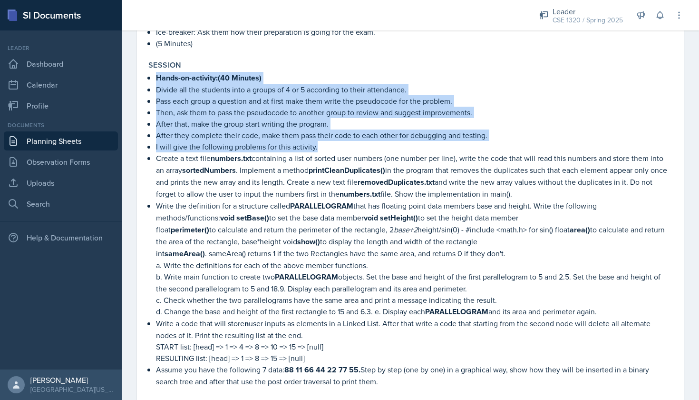
click at [154, 79] on div "Hands-on-activity:(40 Minutes) Divide all the students into a groups of 4 or 5 …" at bounding box center [410, 229] width 524 height 315
copy ul "Hands-on-activity:(40 Minutes) Divide all the students into a groups of 4 or 5 …"
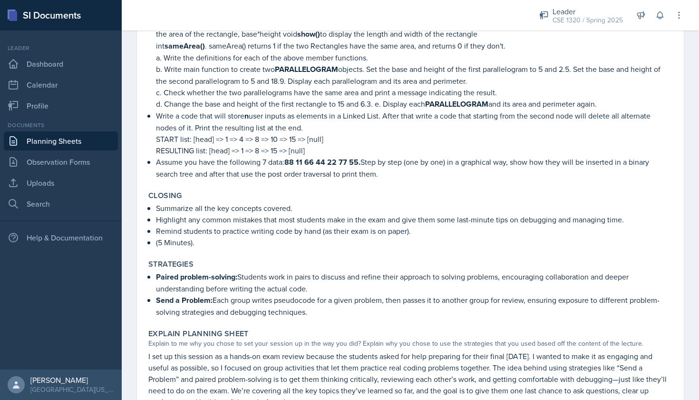
scroll to position [677, 0]
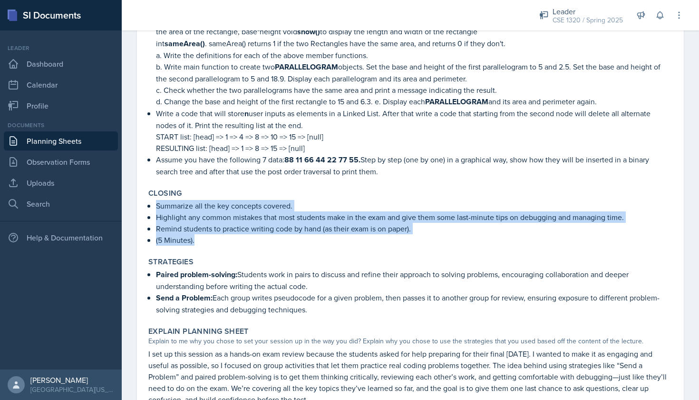
drag, startPoint x: 198, startPoint y: 245, endPoint x: 149, endPoint y: 205, distance: 64.2
click at [149, 205] on div "Closing Summarize all the key concepts covered. Highlight any common mistakes t…" at bounding box center [411, 217] width 532 height 65
copy ul "Summarize all the key concepts covered. Highlight any common mistakes that most…"
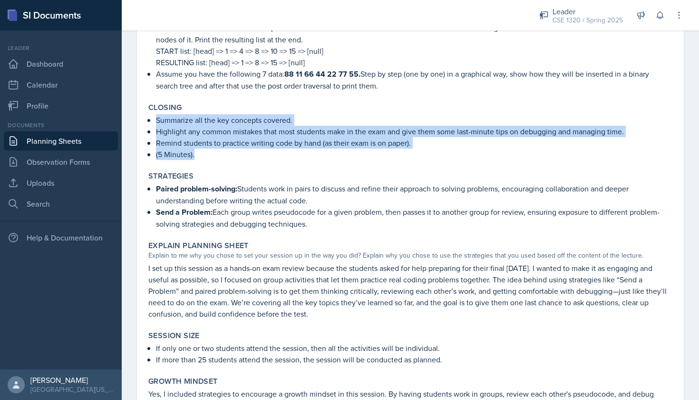
scroll to position [785, 0]
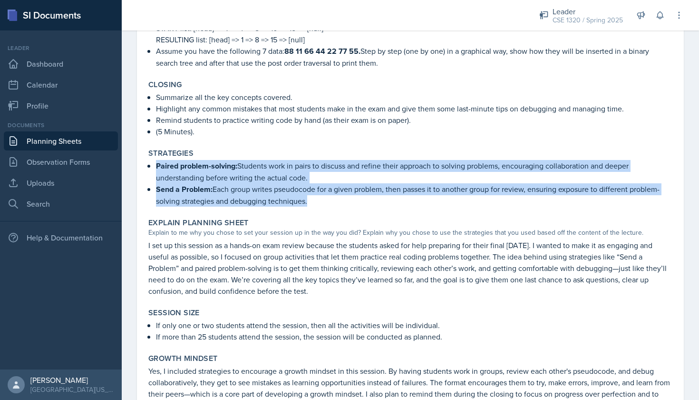
drag, startPoint x: 316, startPoint y: 204, endPoint x: 147, endPoint y: 167, distance: 173.3
click at [147, 167] on div "Strategies Paired problem-solving: Students work in pairs to discuss and refine…" at bounding box center [411, 178] width 532 height 66
copy ul "Paired problem-solving: Students work in pairs to discuss and refine their appr…"
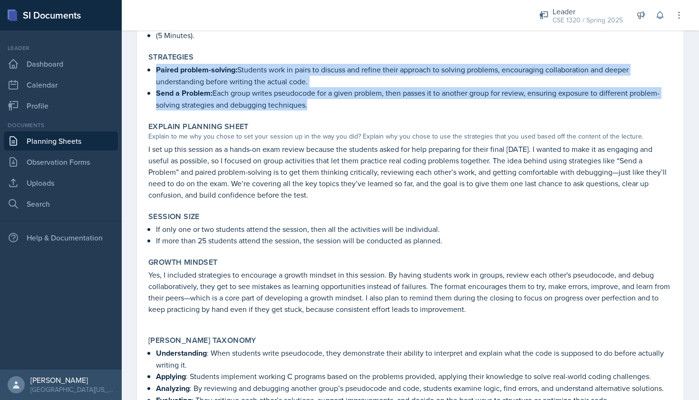
scroll to position [886, 0]
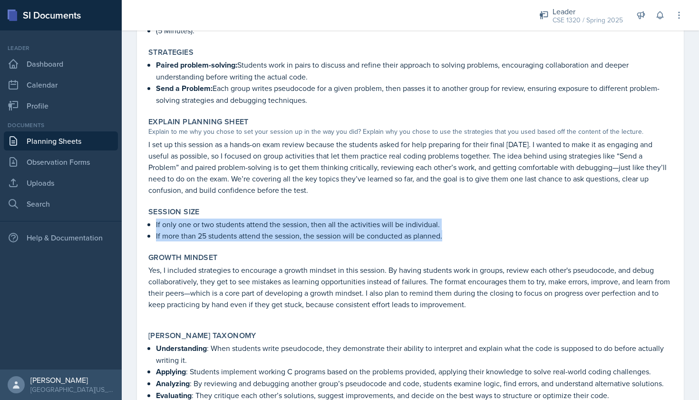
drag, startPoint x: 449, startPoint y: 235, endPoint x: 152, endPoint y: 226, distance: 296.5
click at [152, 226] on div "If only one or two students attend the session, then all the activities will be…" at bounding box center [410, 229] width 524 height 23
copy ul "If only one or two students attend the session, then all the activities will be…"
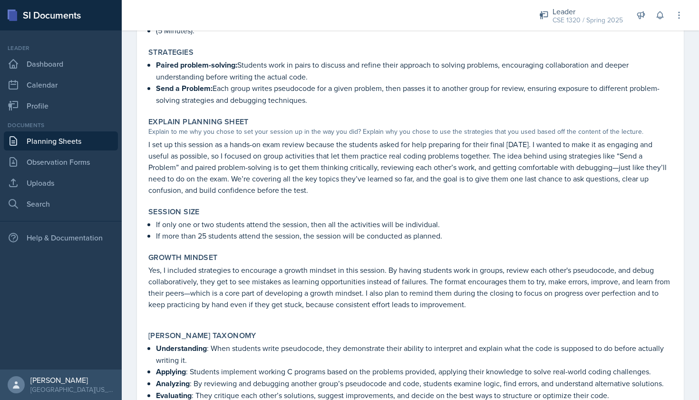
click at [467, 195] on p "I set up this session as a hands-on exam review because the students asked for …" at bounding box center [410, 166] width 524 height 57
